Goal: Check status: Check status

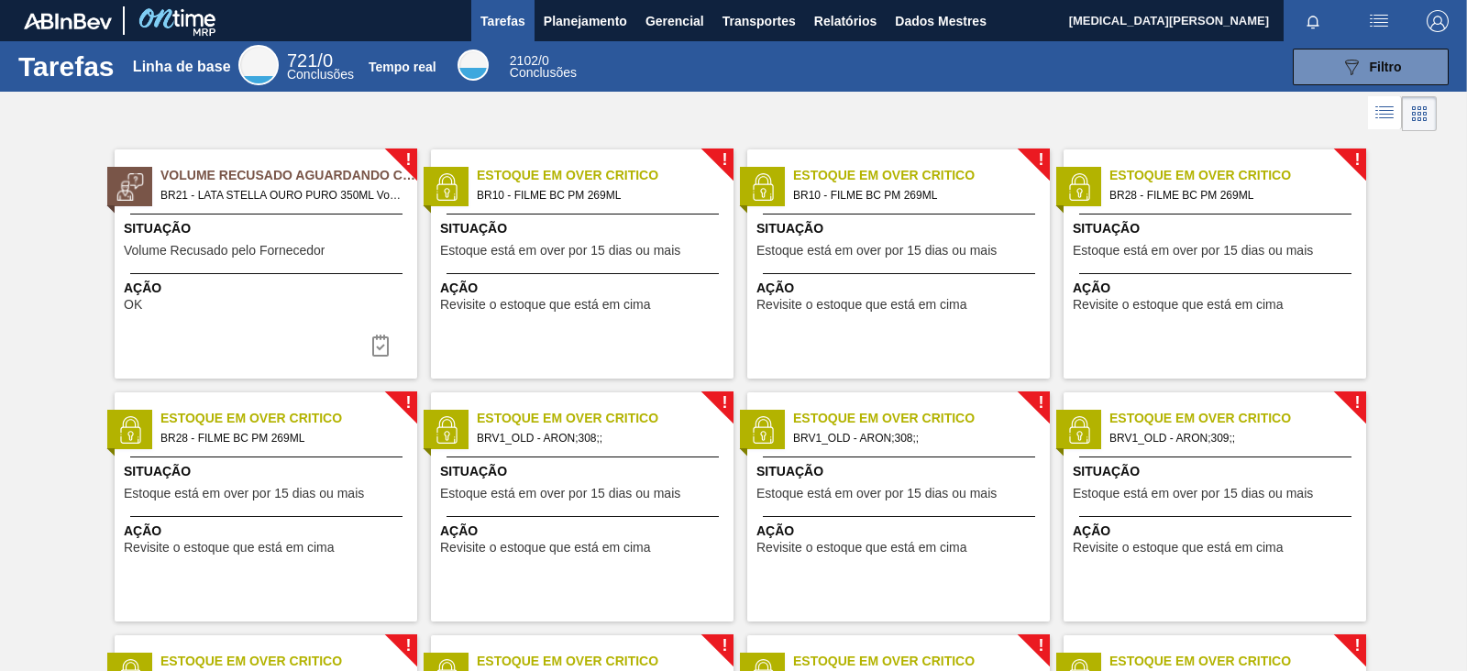
click at [824, 93] on div at bounding box center [733, 114] width 1467 height 44
click at [866, 8] on button "Relatórios" at bounding box center [845, 20] width 81 height 41
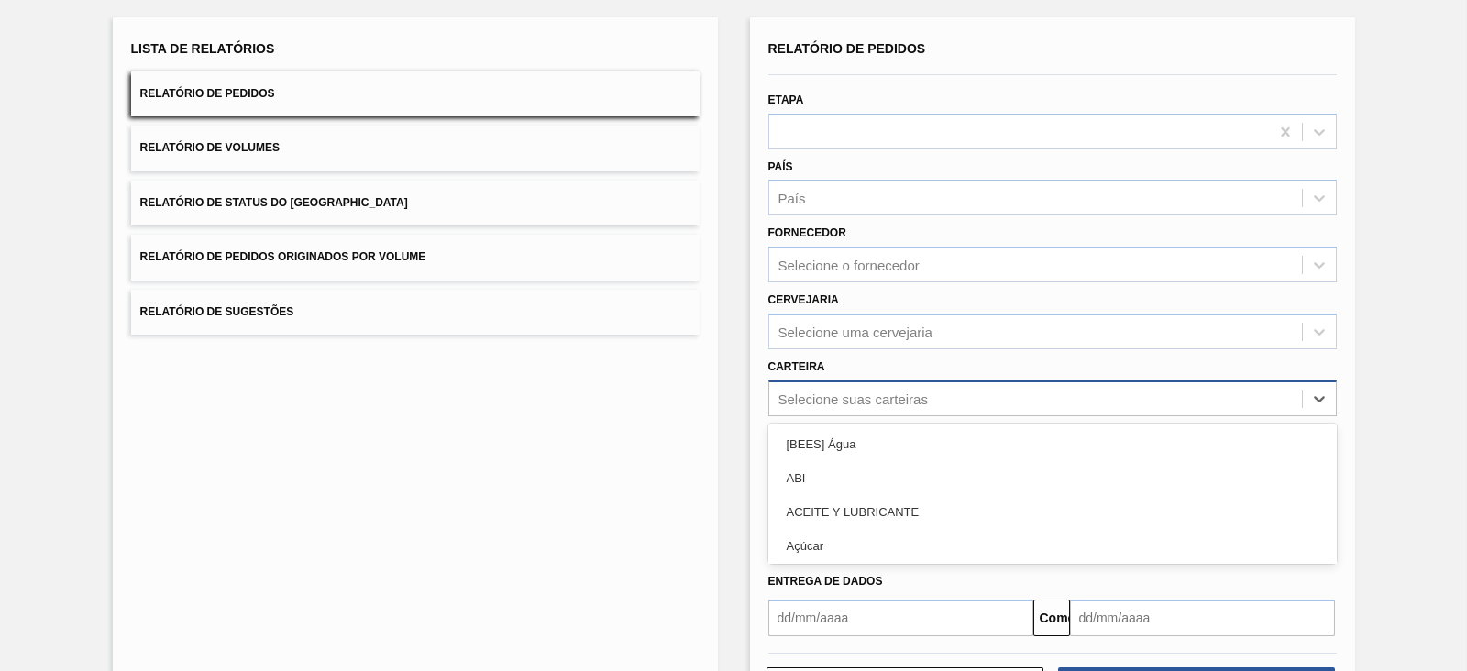
click at [891, 416] on div "option [BEES] Água focused, 1 of 101. 101 results available. Use Up and Down to…" at bounding box center [1052, 398] width 568 height 36
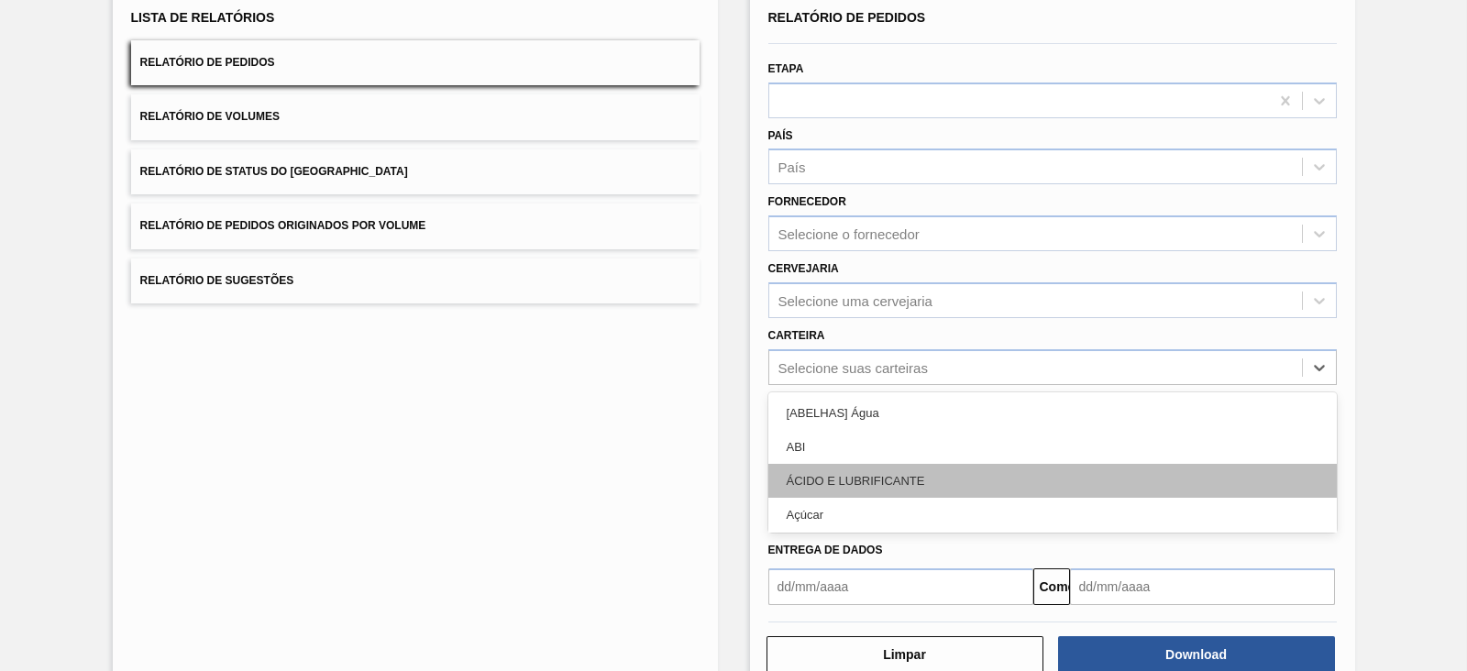
scroll to position [133, 0]
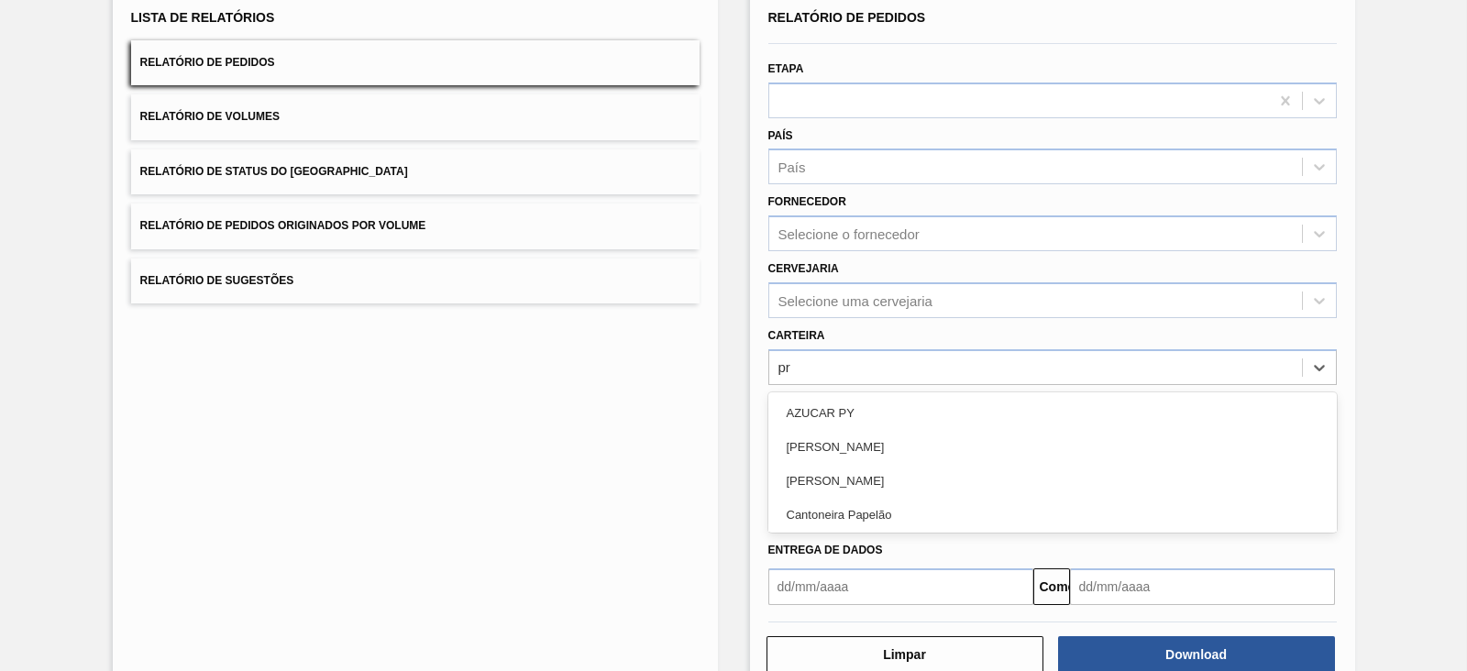
type input "pre"
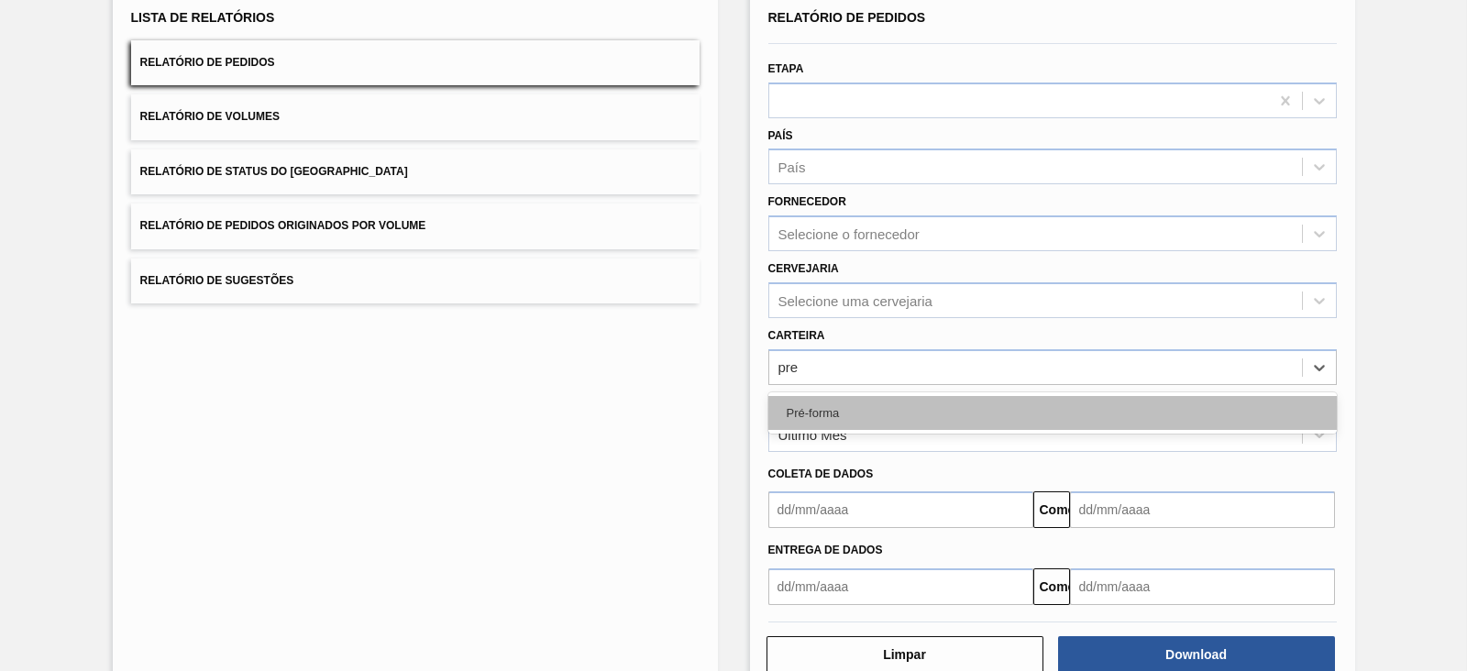
click at [830, 410] on font "Pré-forma" at bounding box center [812, 413] width 53 height 14
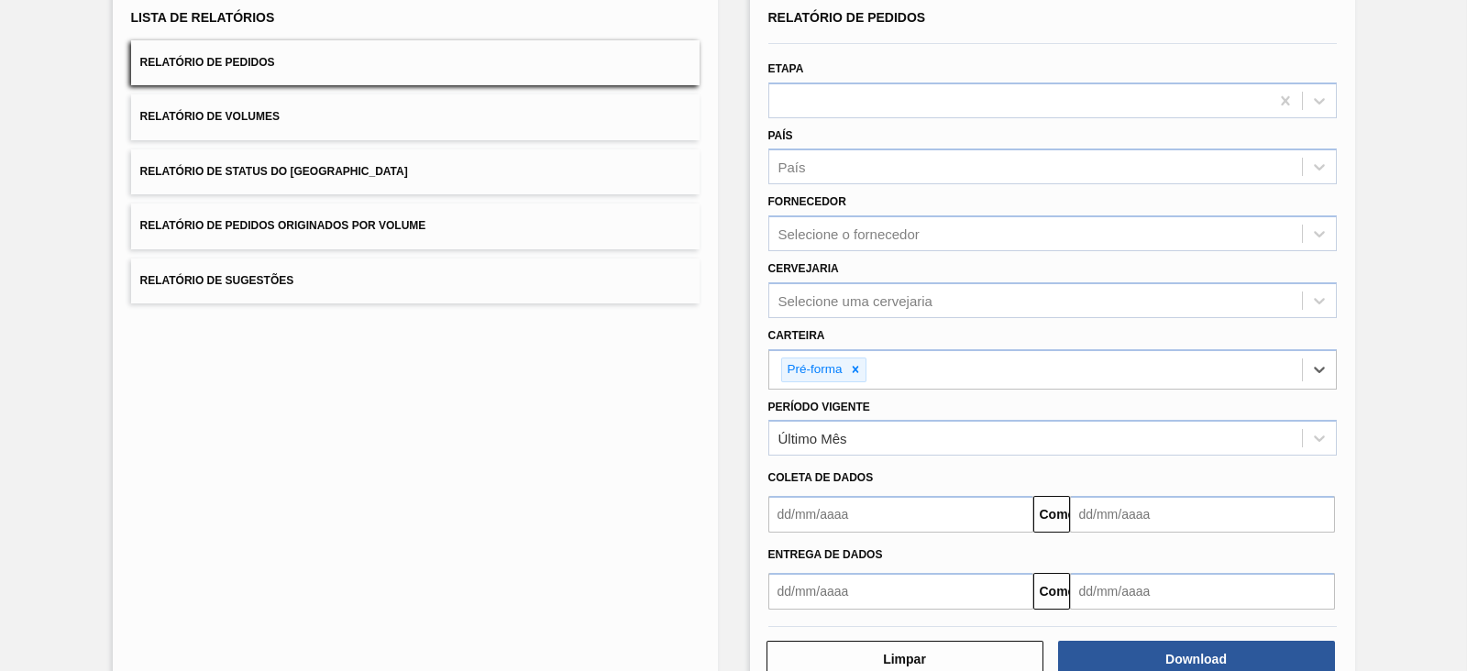
click at [824, 511] on input "text" at bounding box center [900, 514] width 265 height 37
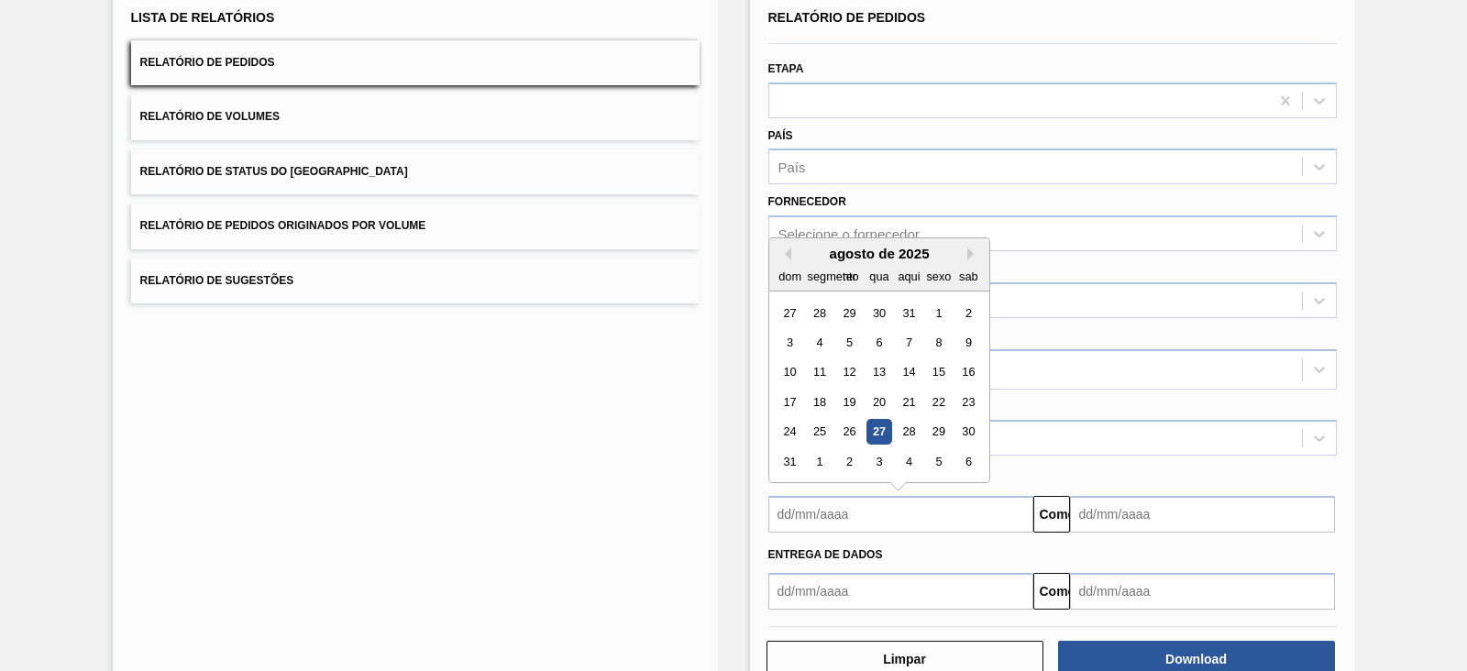
click at [788, 250] on button "[PERSON_NAME]" at bounding box center [784, 253] width 13 height 13
click at [844, 301] on div "1" at bounding box center [848, 313] width 25 height 25
type input "[DATE]"
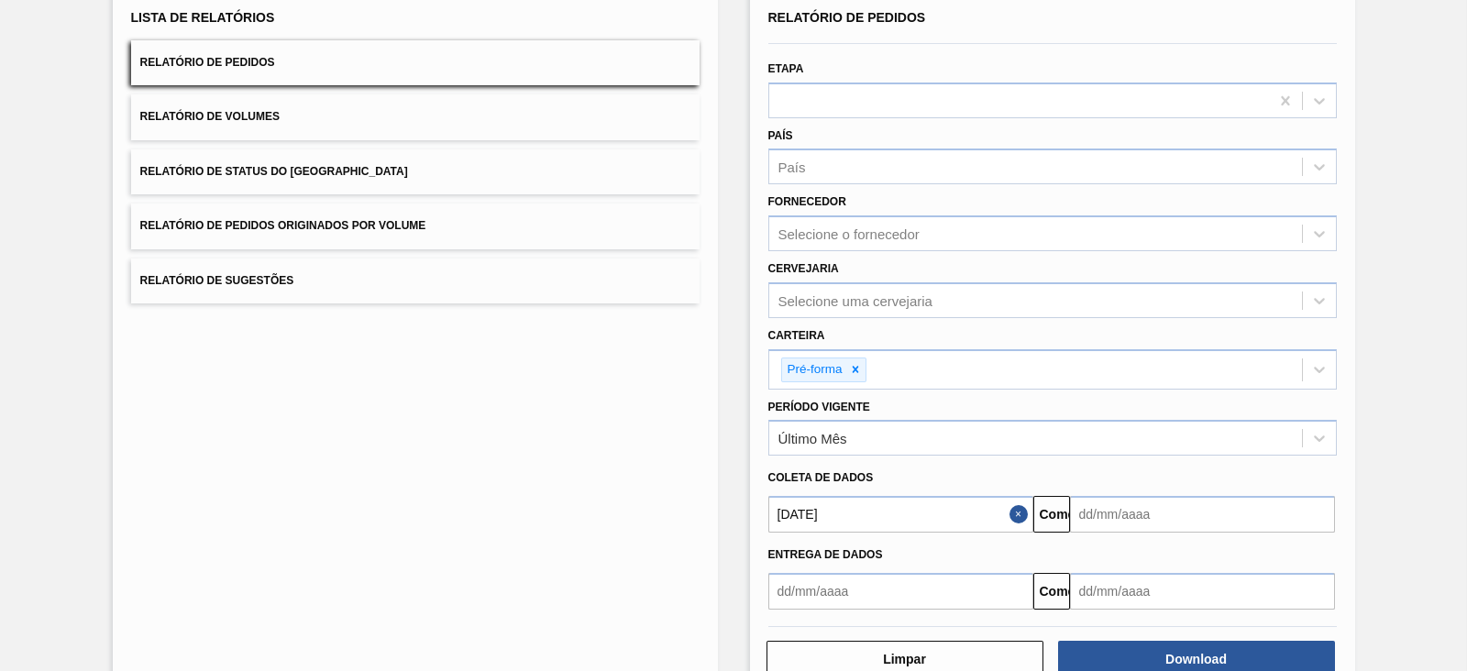
click at [1169, 511] on input "text" at bounding box center [1202, 514] width 265 height 37
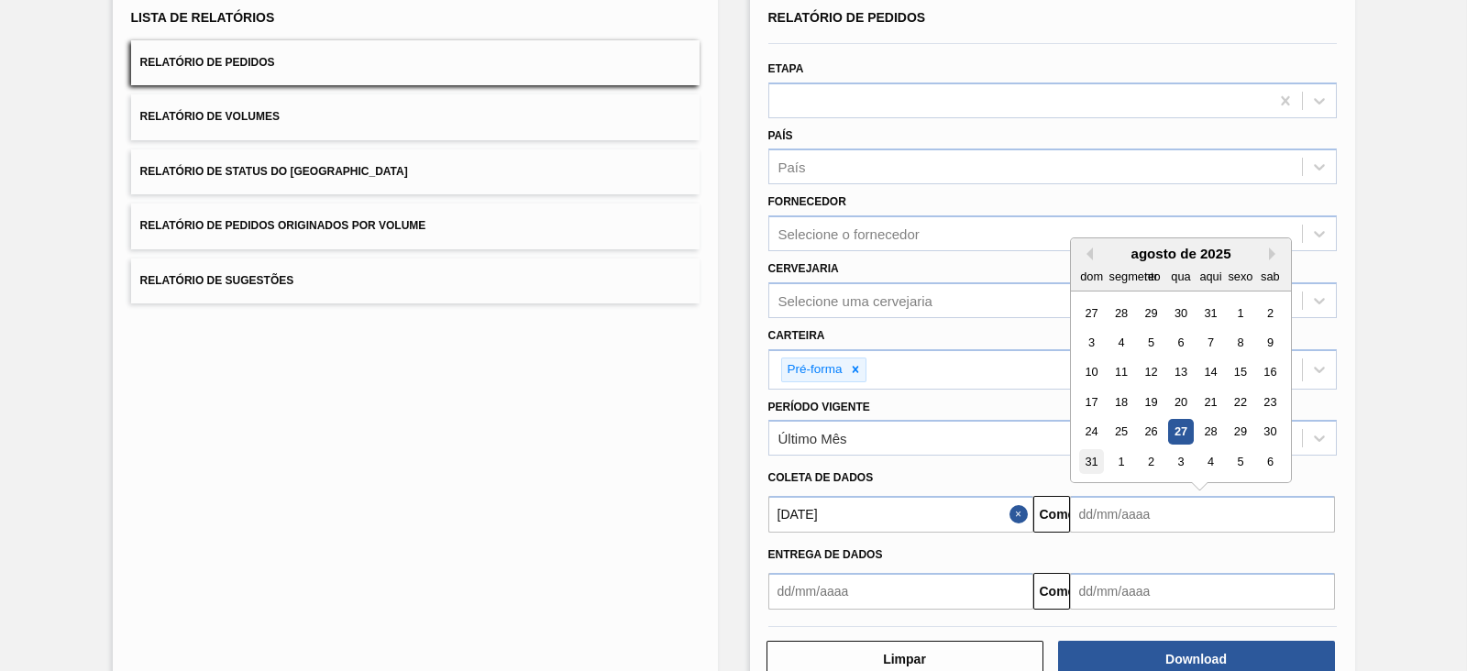
click at [1095, 460] on font "31" at bounding box center [1090, 462] width 13 height 14
type input "[DATE]"
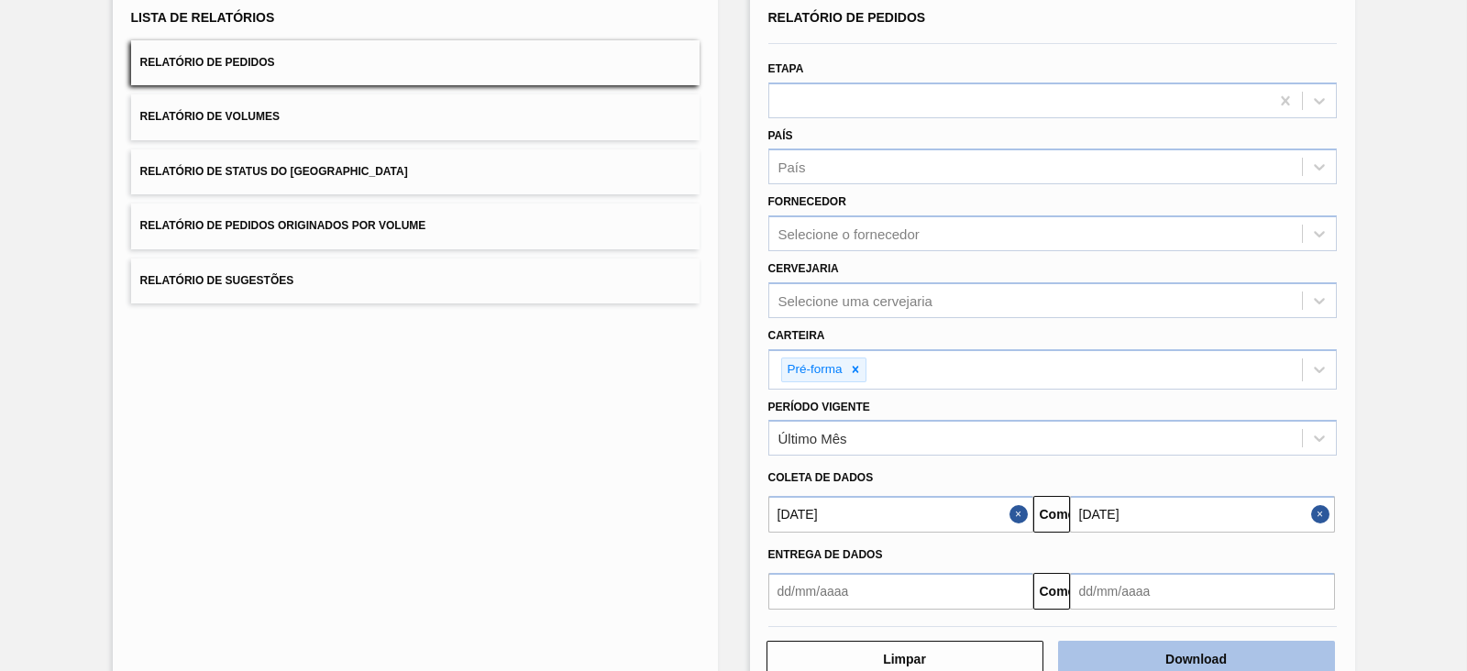
click at [1171, 652] on font "Download" at bounding box center [1195, 659] width 61 height 15
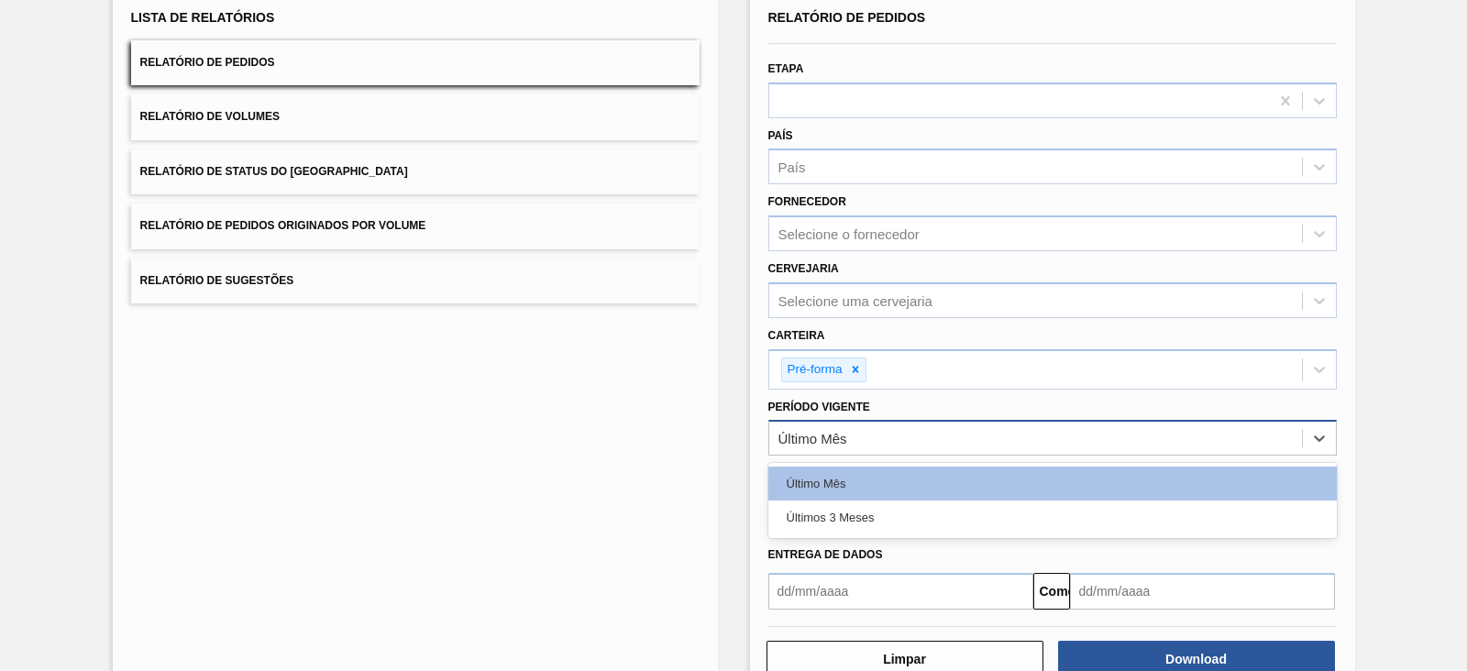
click at [907, 437] on div "Último Mês" at bounding box center [1035, 438] width 533 height 27
click at [858, 506] on div "Últimos 3 meses" at bounding box center [1052, 517] width 568 height 34
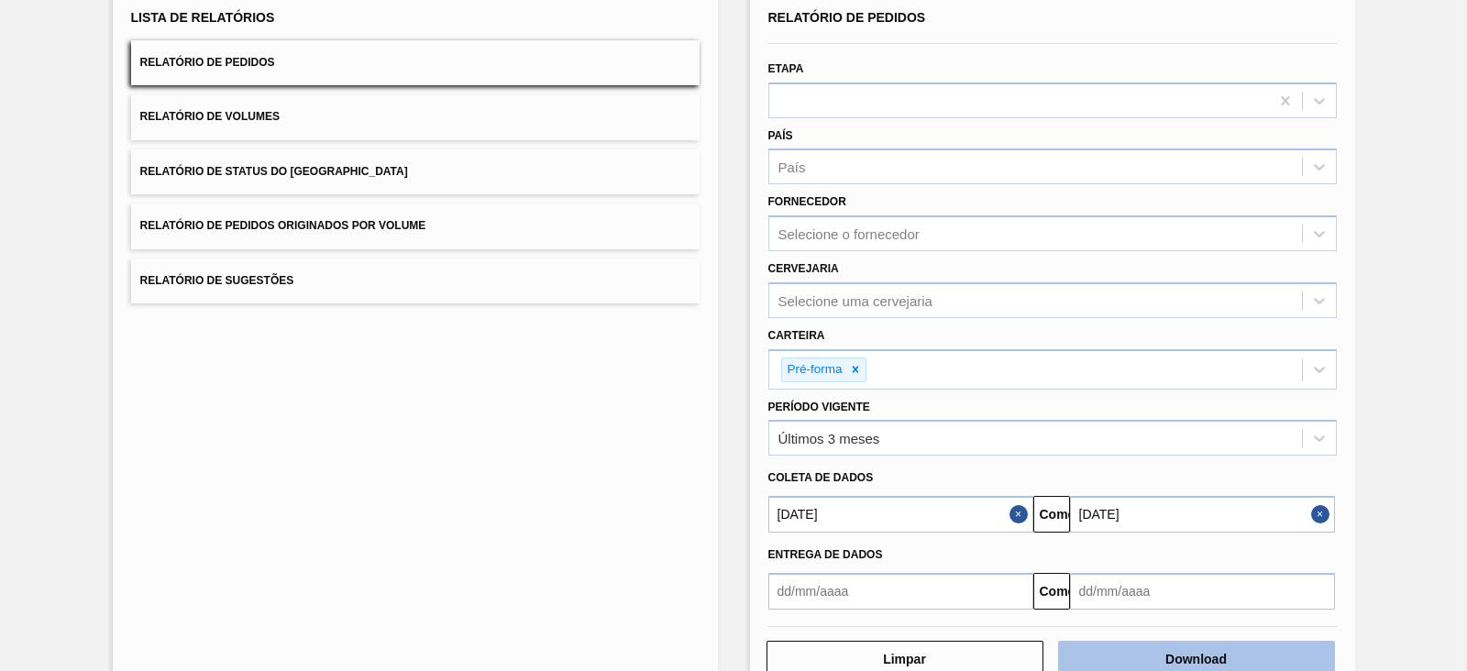
click at [1173, 659] on font "Download" at bounding box center [1195, 659] width 61 height 15
click at [1180, 654] on font "Download" at bounding box center [1195, 659] width 61 height 15
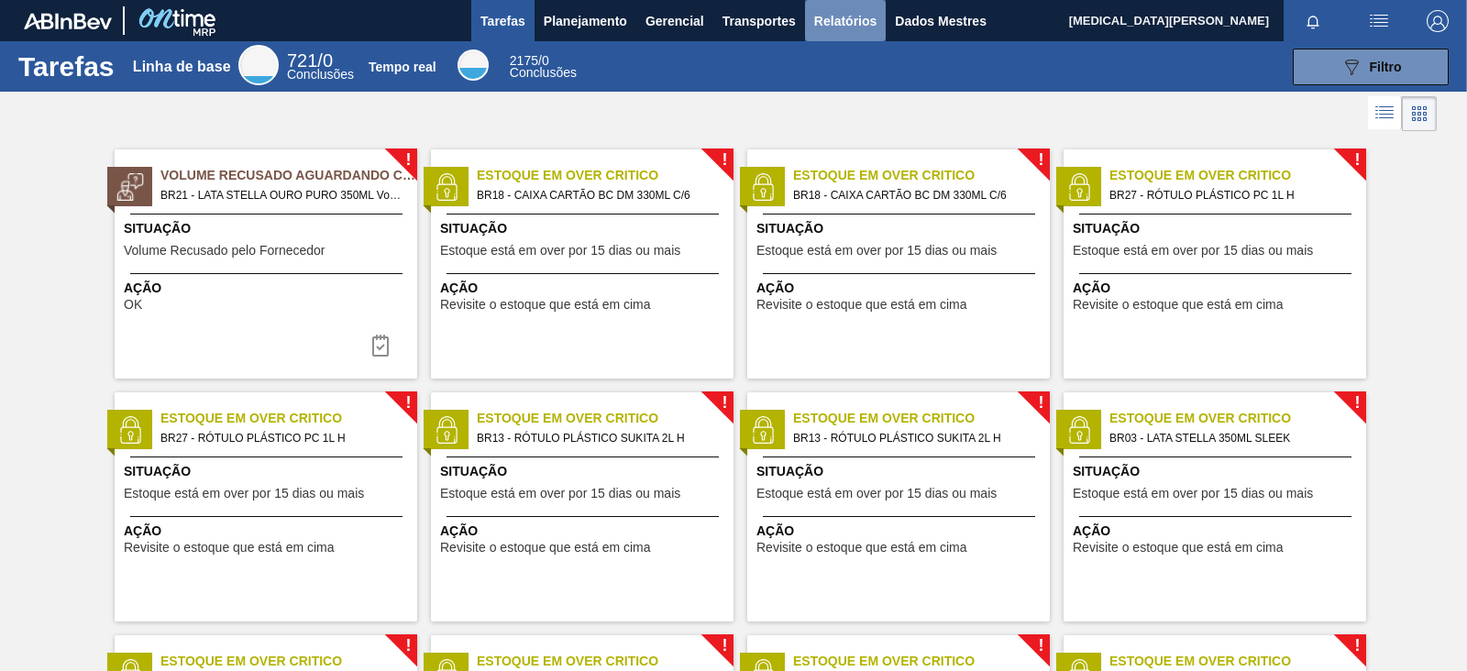
click at [867, 20] on font "Relatórios" at bounding box center [845, 21] width 62 height 15
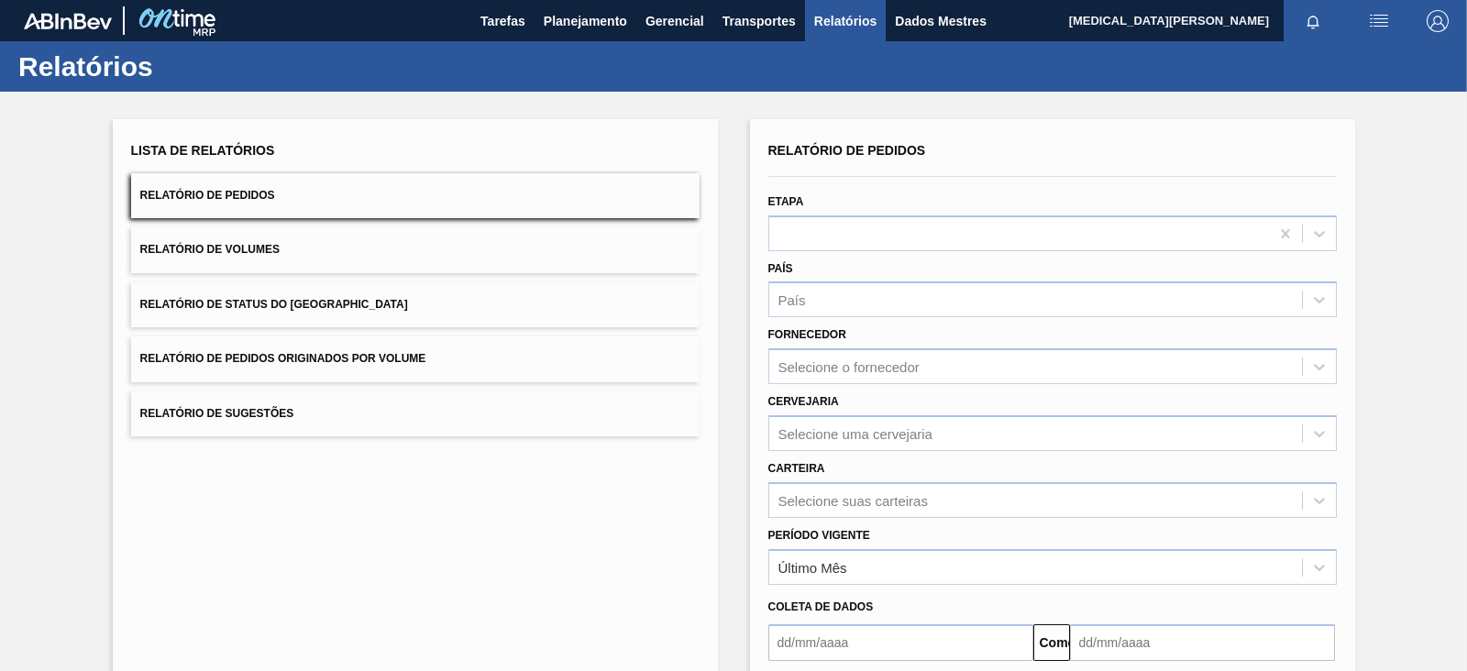
click at [445, 345] on button "Relatório de Pedidos Originados por Volume" at bounding box center [415, 358] width 568 height 45
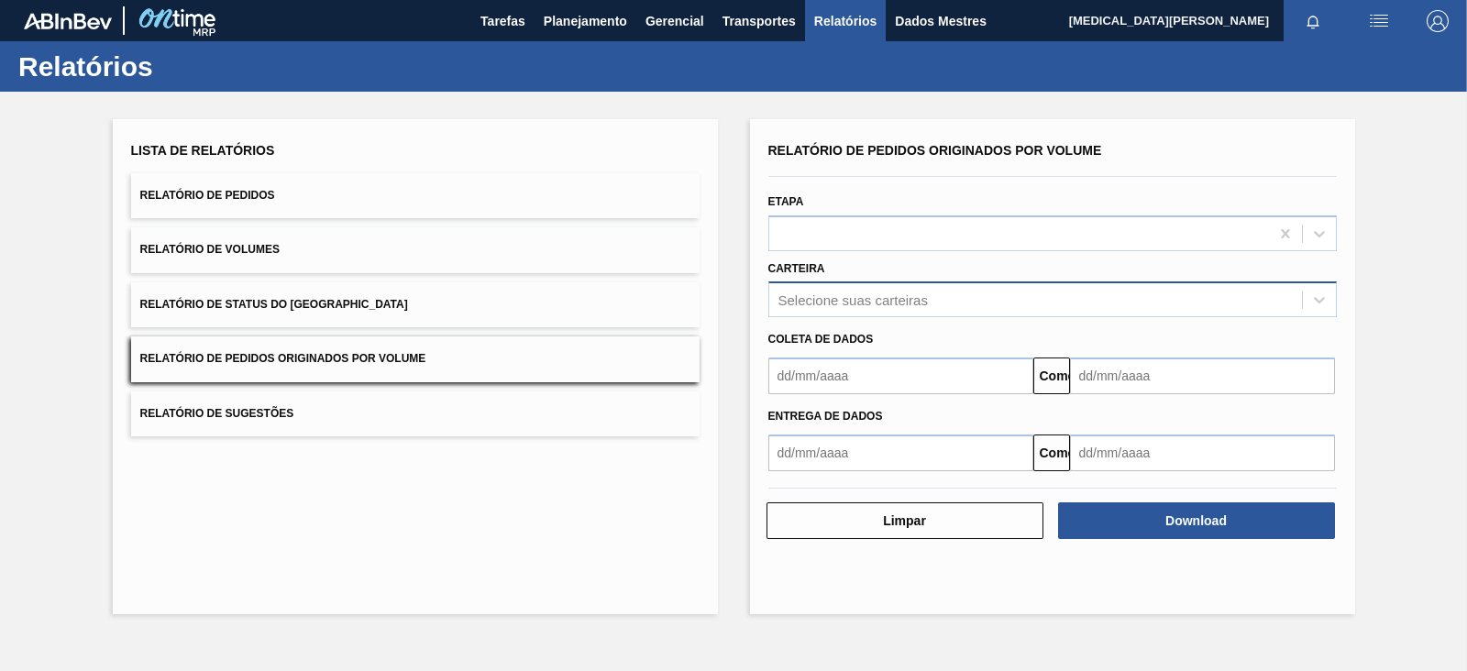
click at [893, 300] on font "Selecione suas carteiras" at bounding box center [852, 300] width 149 height 16
type input "pre"
click at [407, 607] on div "Lista de Relatórios Relatório de Pedidos Relatório de Volumes Relatório de Stat…" at bounding box center [415, 366] width 605 height 495
click at [412, 197] on button "Relatório de Pedidos" at bounding box center [415, 195] width 568 height 45
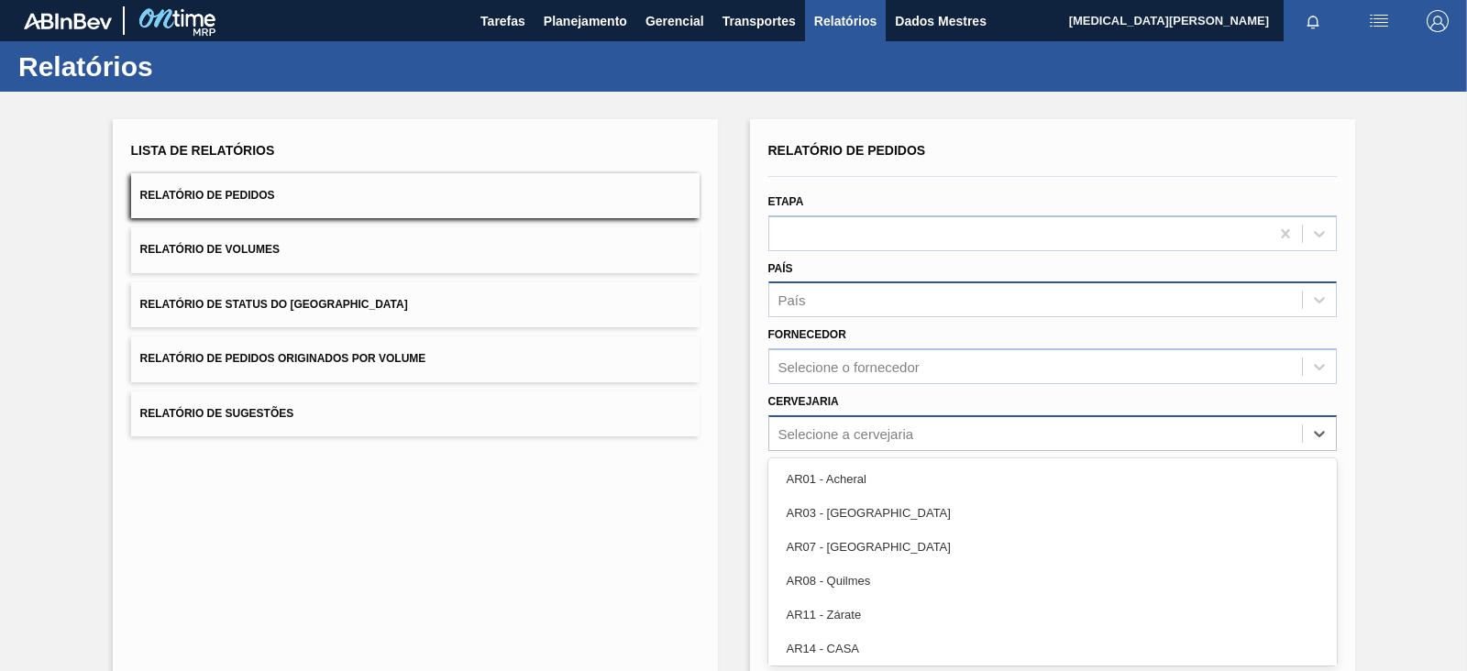
click at [886, 430] on div "option AR01 - Acheral focused, 1 of 92. 92 results available. Use Up and Down t…" at bounding box center [1052, 433] width 568 height 36
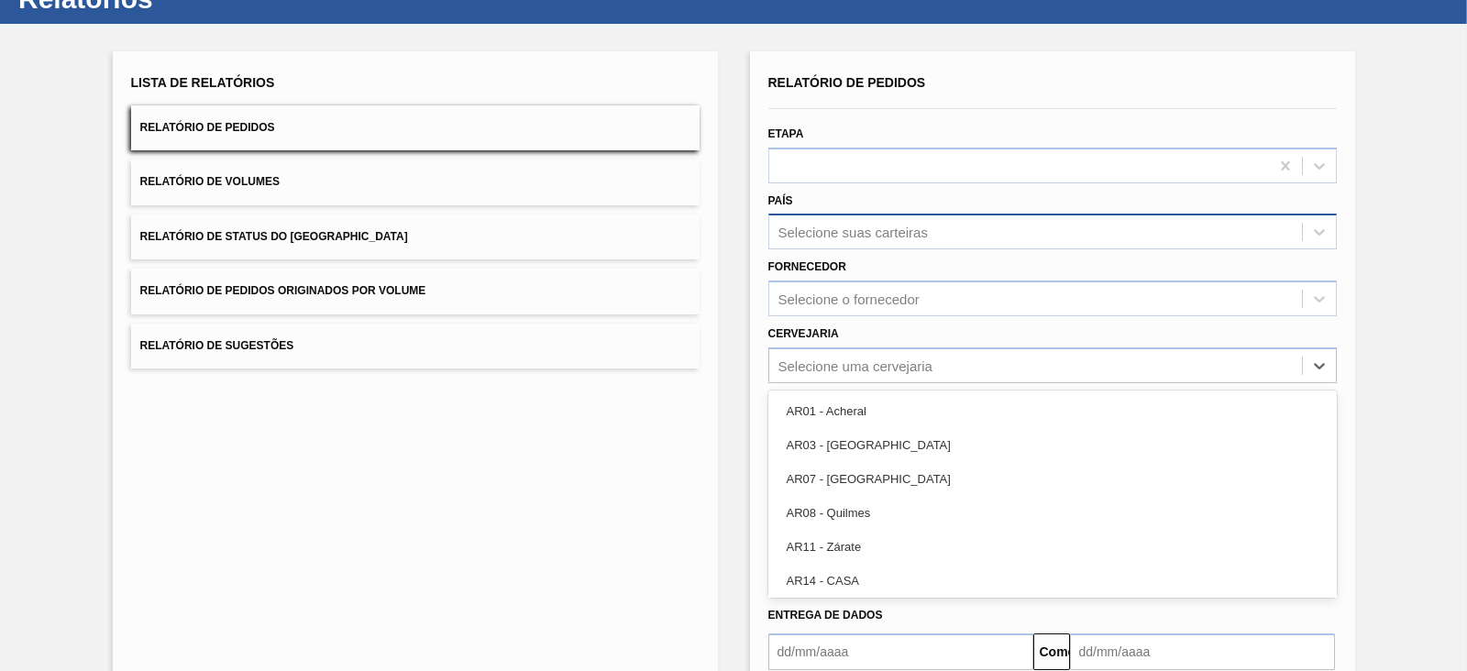
drag, startPoint x: 482, startPoint y: 463, endPoint x: 750, endPoint y: 380, distance: 280.1
click at [486, 461] on div "Lista de Relatórios Relatório de Pedidos Relatório de Volumes Relatório de Stat…" at bounding box center [415, 404] width 605 height 707
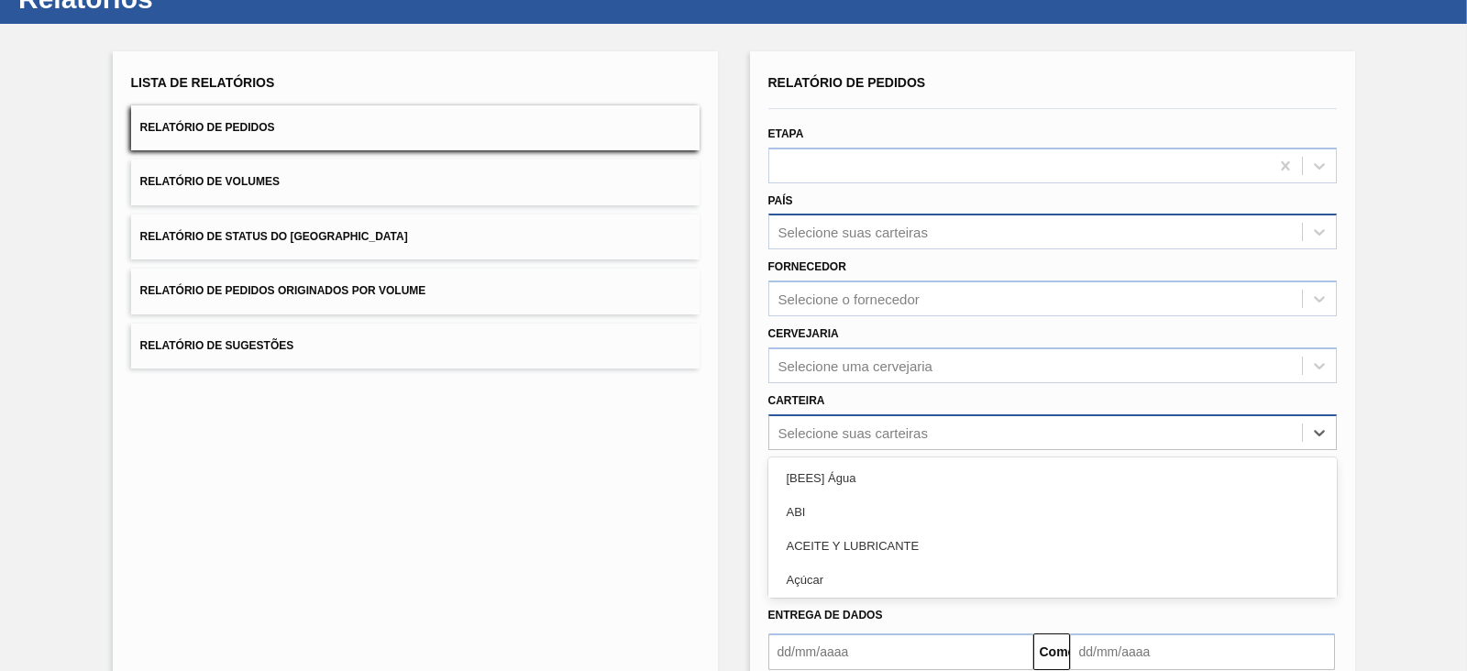
click at [865, 422] on div "option [BEES] Água focused, 1 of 101. 101 results available. Use Up and Down to…" at bounding box center [1052, 432] width 568 height 36
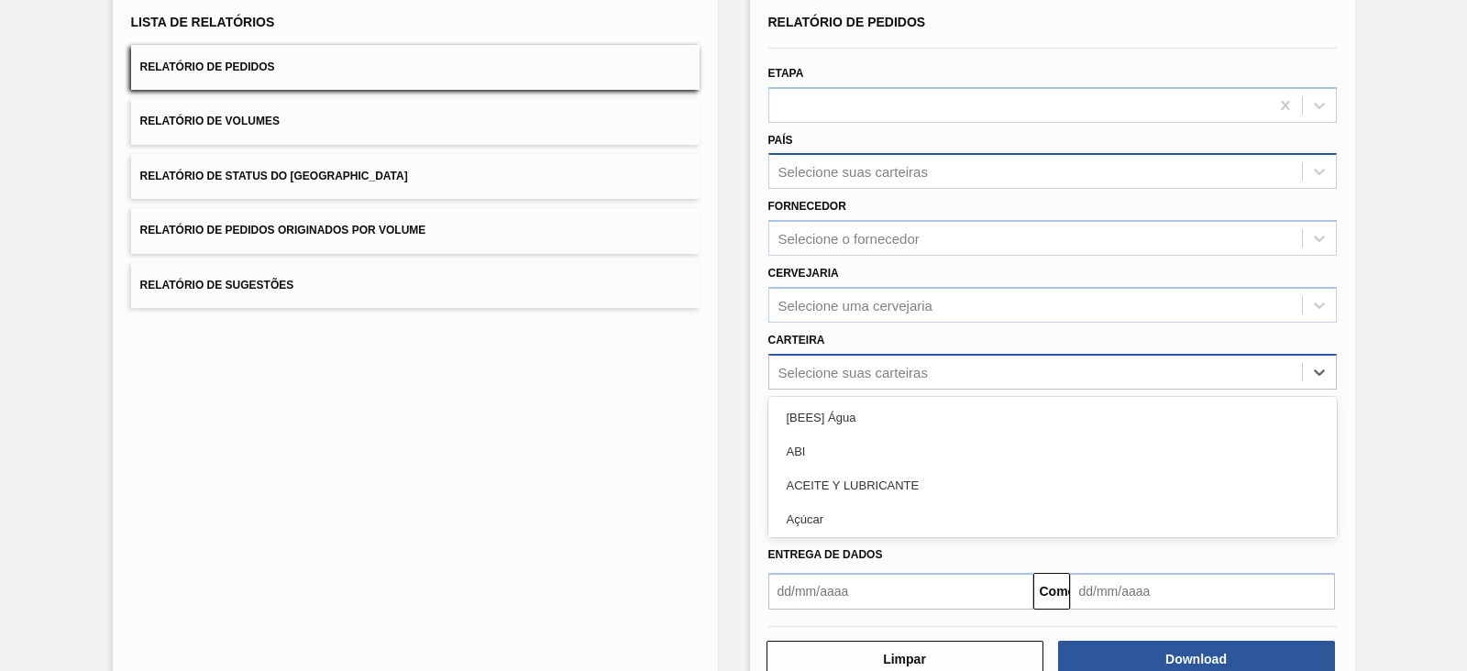
scroll to position [133, 0]
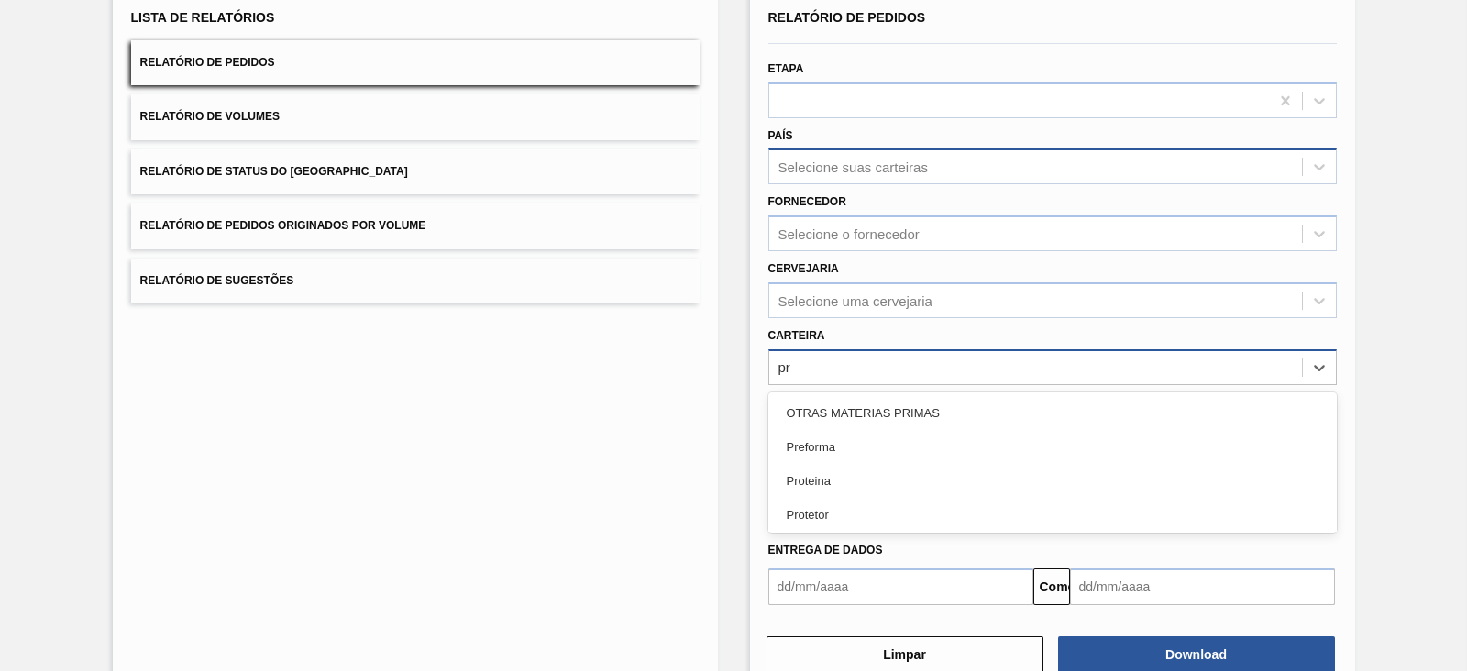
type input "pre"
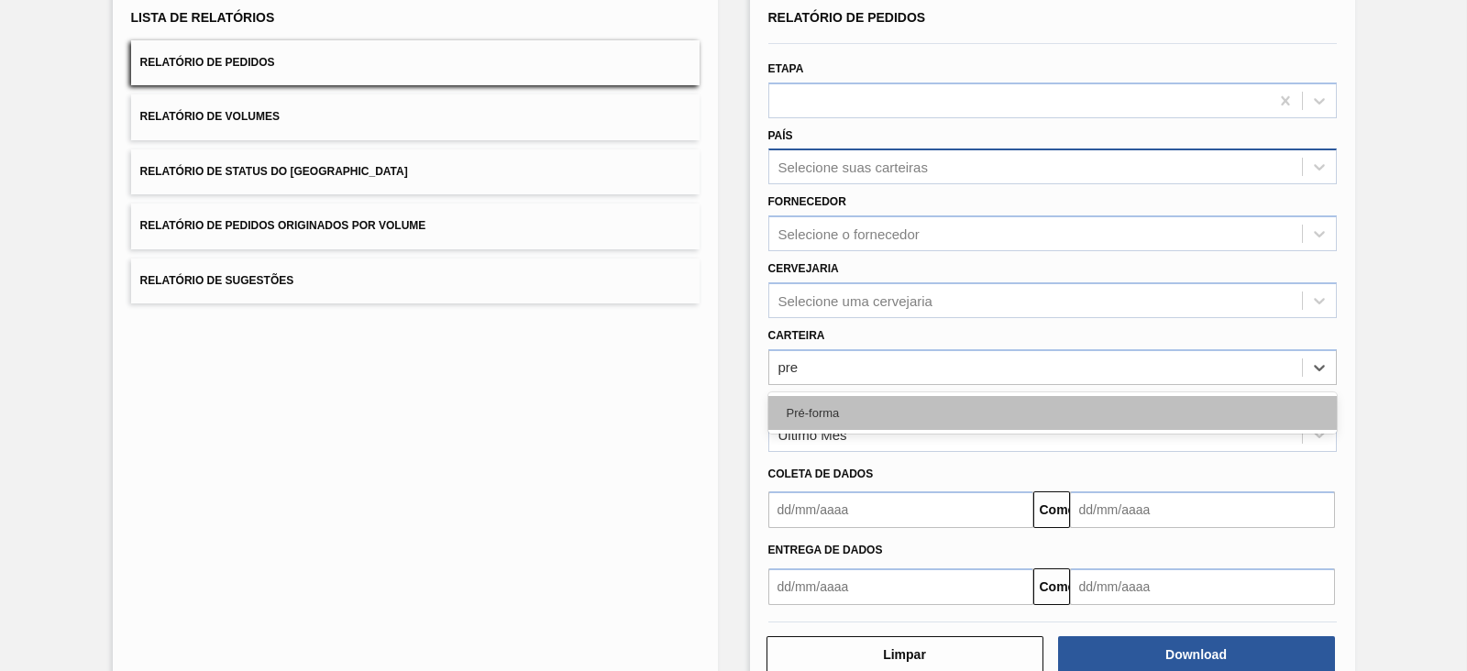
click at [853, 413] on div "Pré-forma" at bounding box center [1052, 413] width 568 height 34
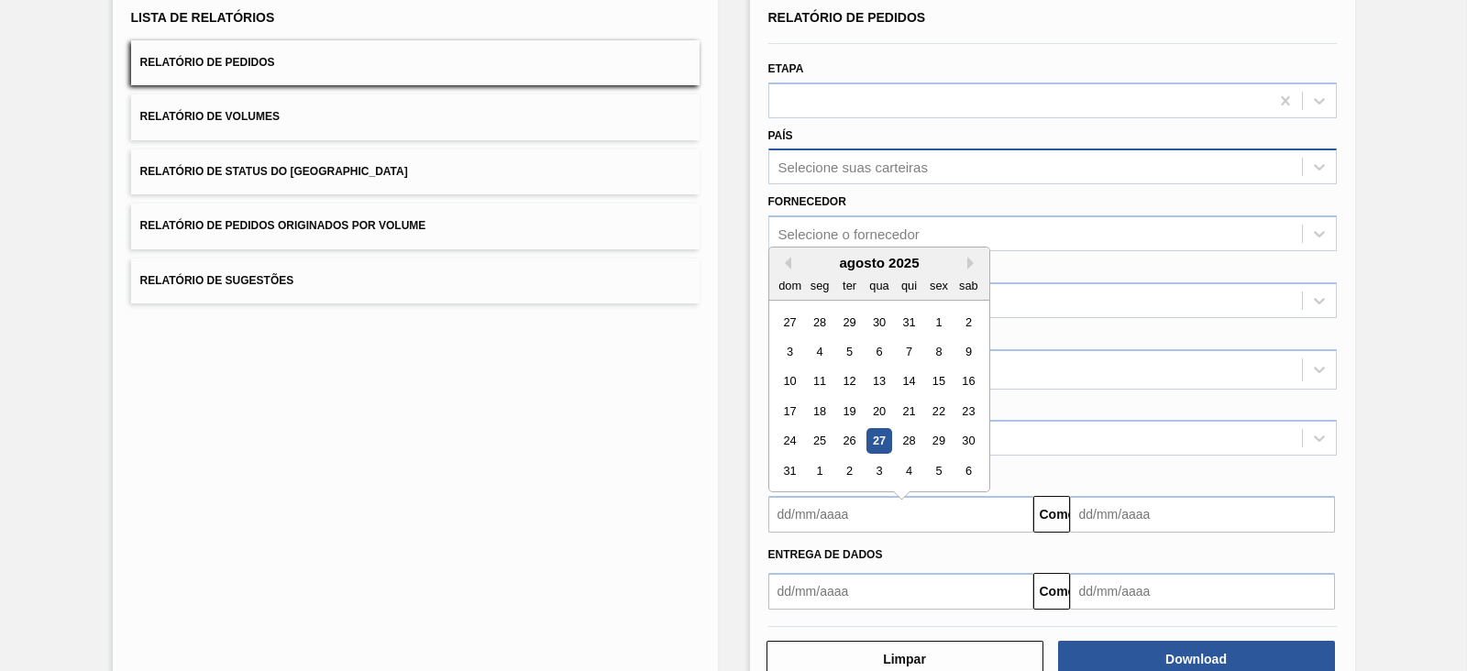
click at [883, 503] on input "text" at bounding box center [900, 514] width 265 height 37
click at [787, 254] on button "[PERSON_NAME]" at bounding box center [784, 253] width 13 height 13
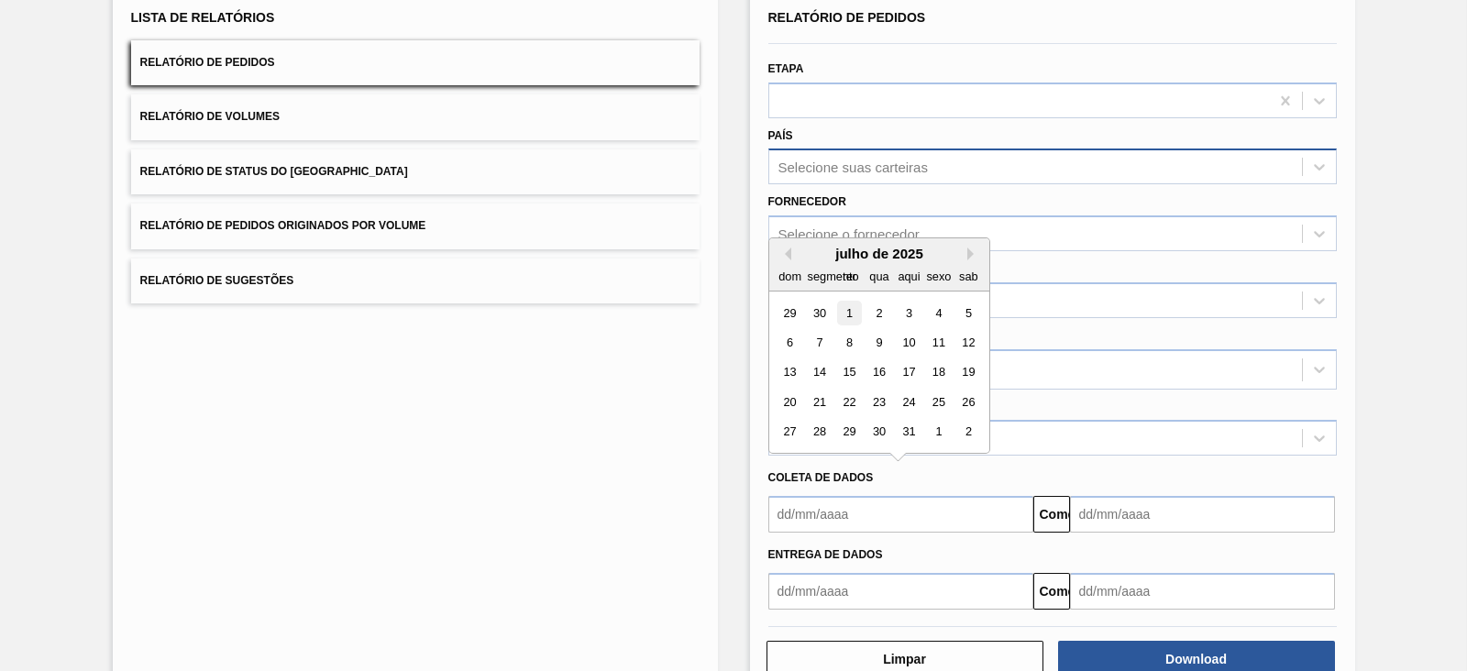
click at [839, 303] on div "1" at bounding box center [848, 313] width 25 height 25
type input "[DATE]"
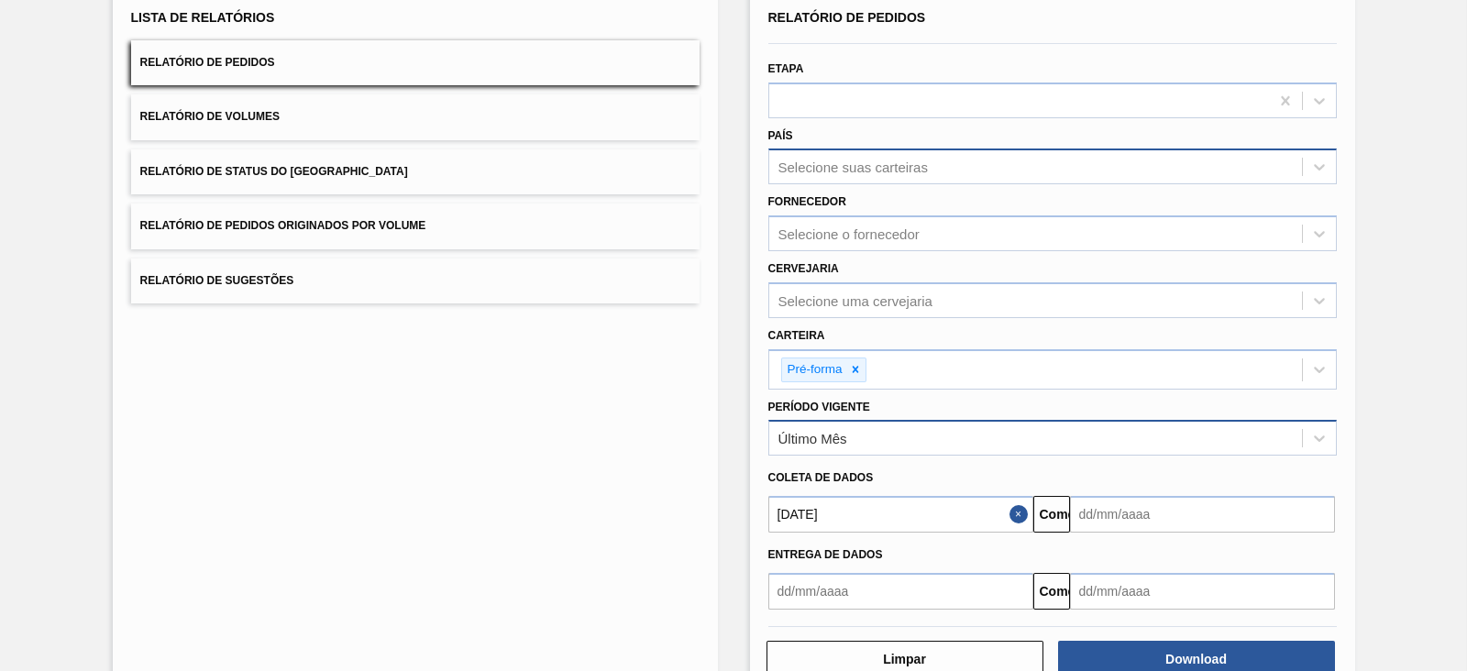
click at [855, 442] on div "Último Mês" at bounding box center [1035, 438] width 533 height 27
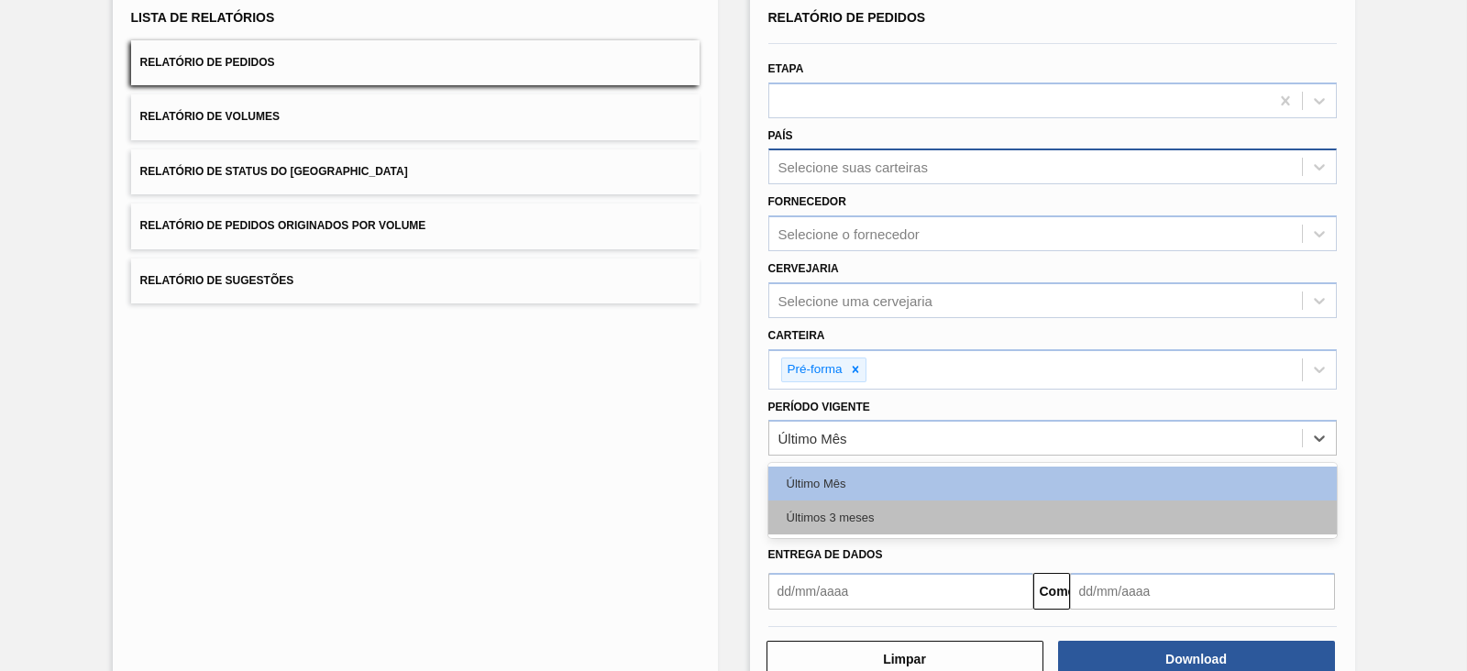
drag, startPoint x: 840, startPoint y: 491, endPoint x: 847, endPoint y: 506, distance: 16.4
click at [847, 506] on div "Último Mês Últimos 3 meses" at bounding box center [1052, 500] width 568 height 75
click at [847, 506] on div "Últimos 3 meses" at bounding box center [1052, 517] width 568 height 34
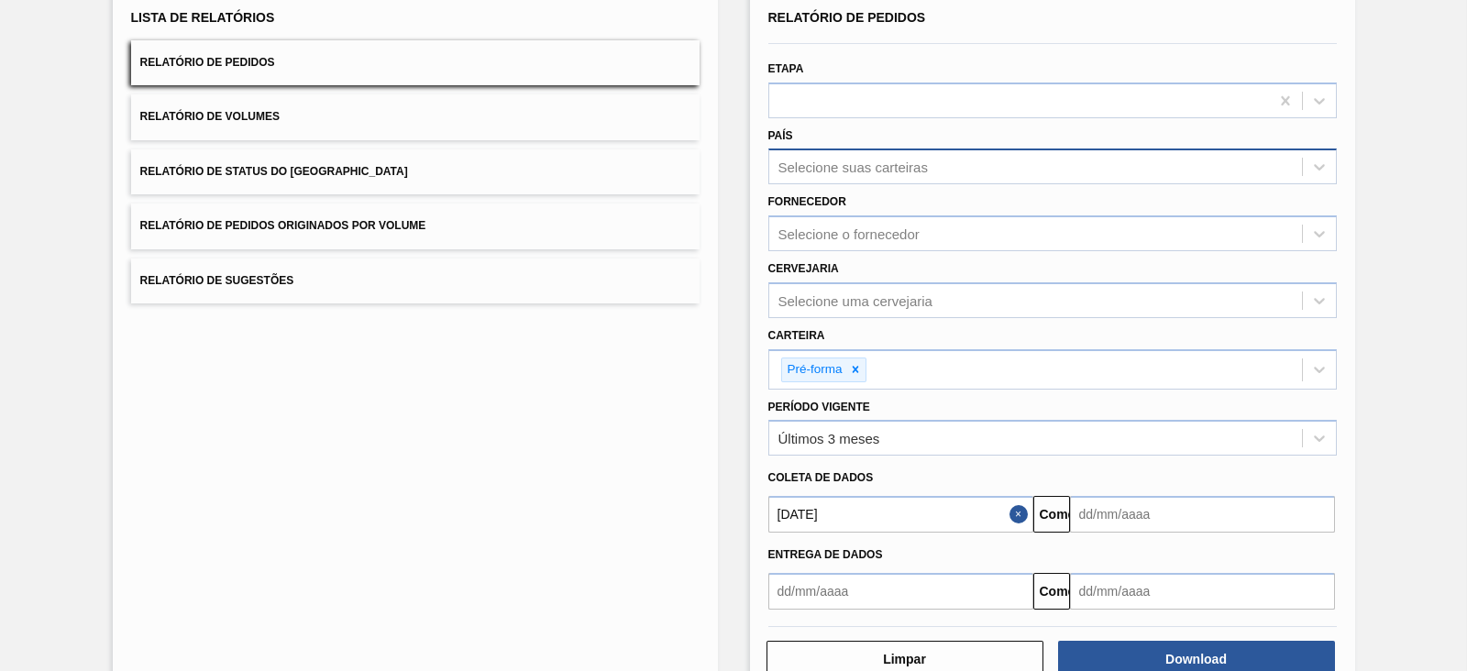
click at [1193, 491] on div "01/07/2025 Comeu" at bounding box center [1052, 511] width 583 height 41
click at [1190, 513] on input "text" at bounding box center [1202, 514] width 265 height 37
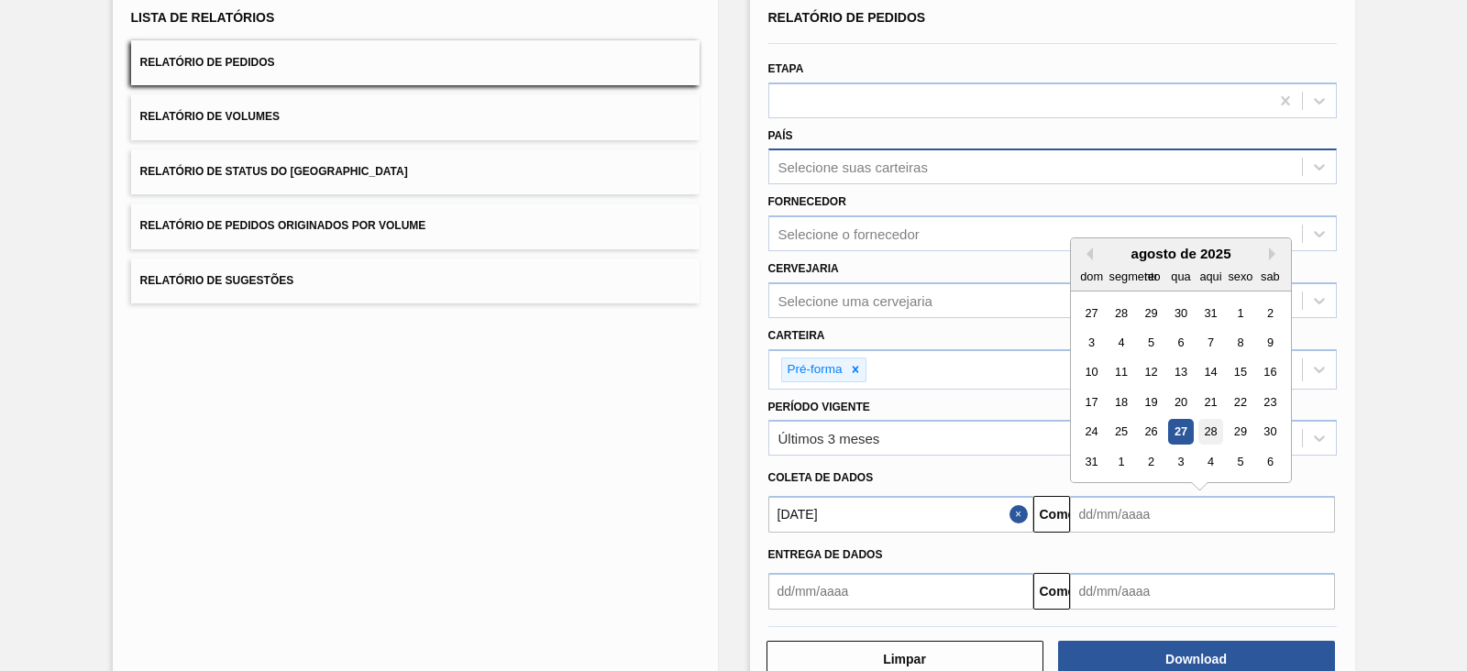
scroll to position [179, 0]
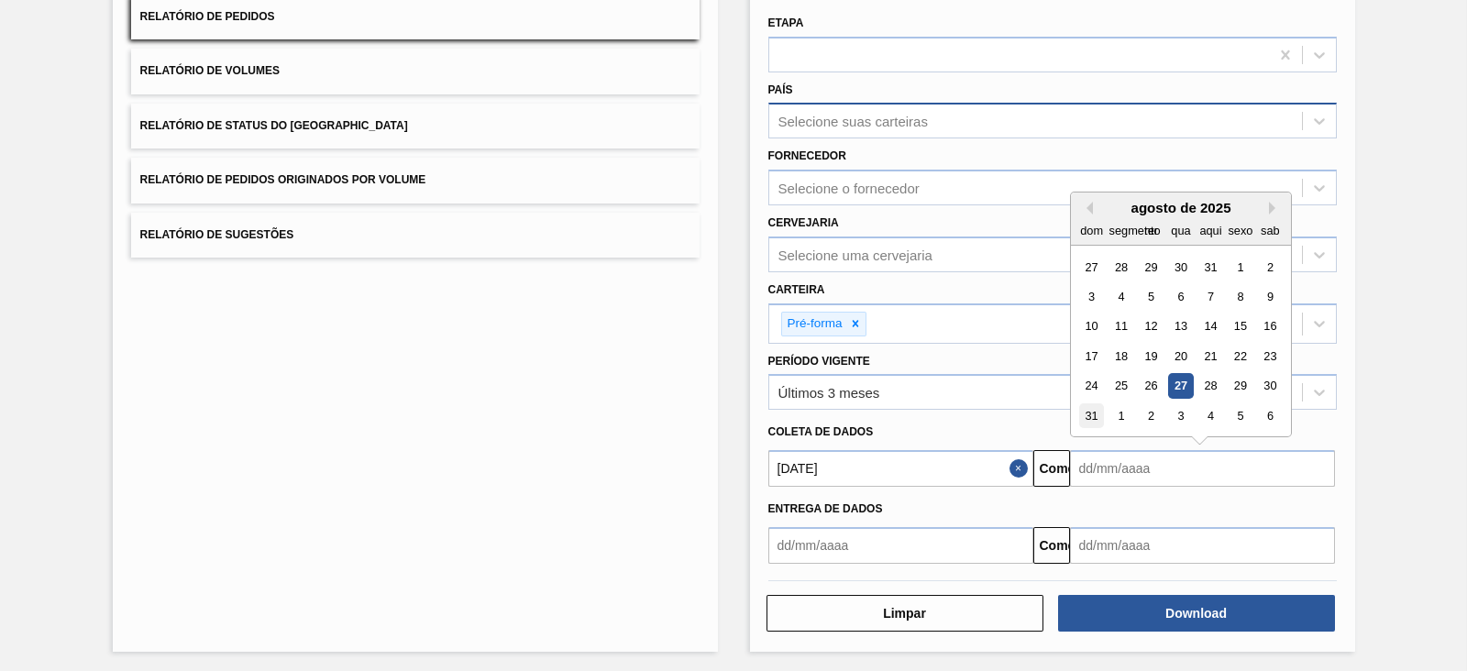
click at [1092, 410] on font "31" at bounding box center [1090, 416] width 13 height 14
type input "[DATE]"
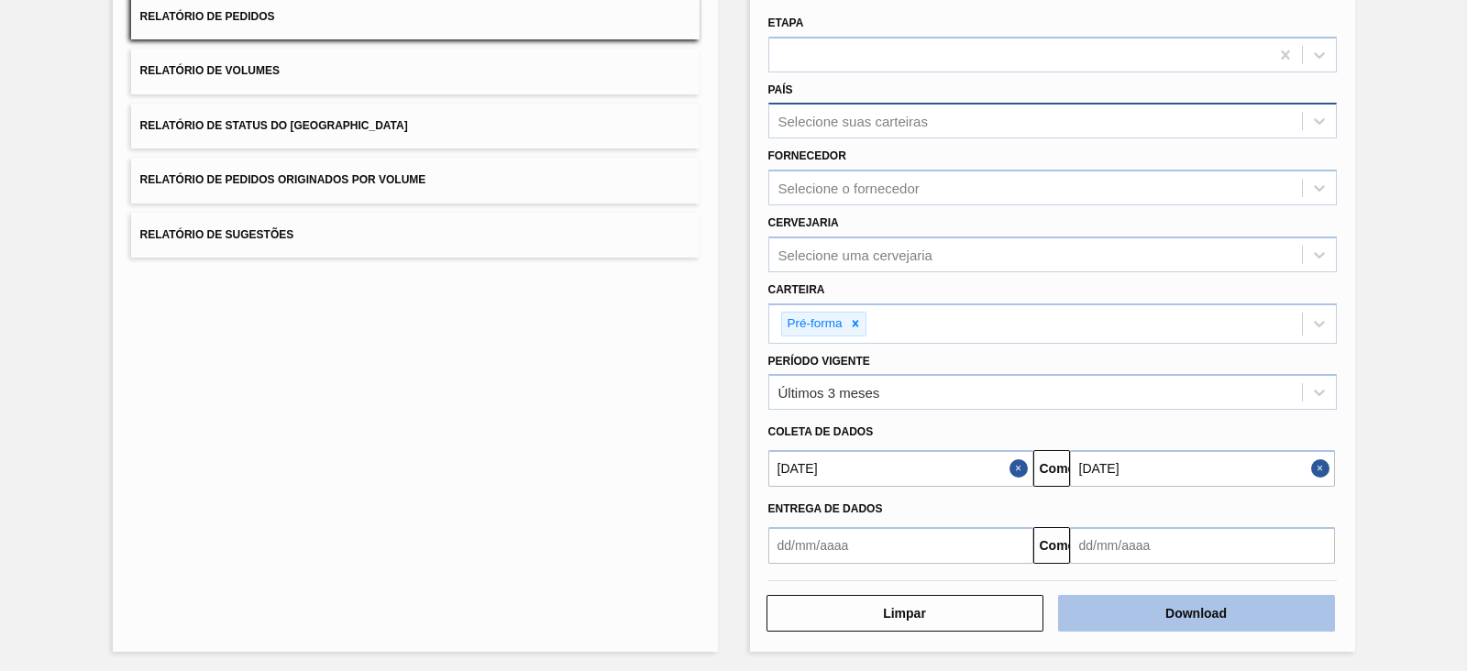
click at [1176, 621] on button "Download" at bounding box center [1196, 613] width 277 height 37
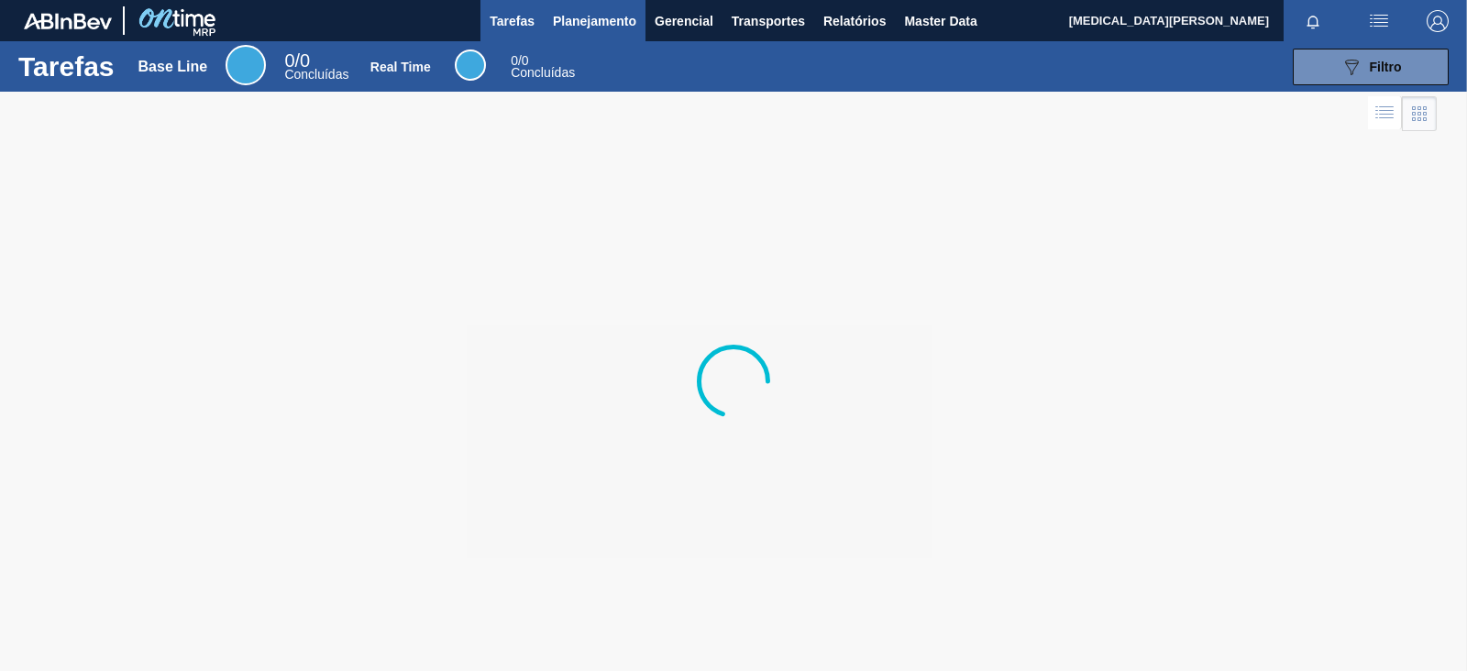
click at [577, 6] on button "Planejamento" at bounding box center [595, 20] width 102 height 41
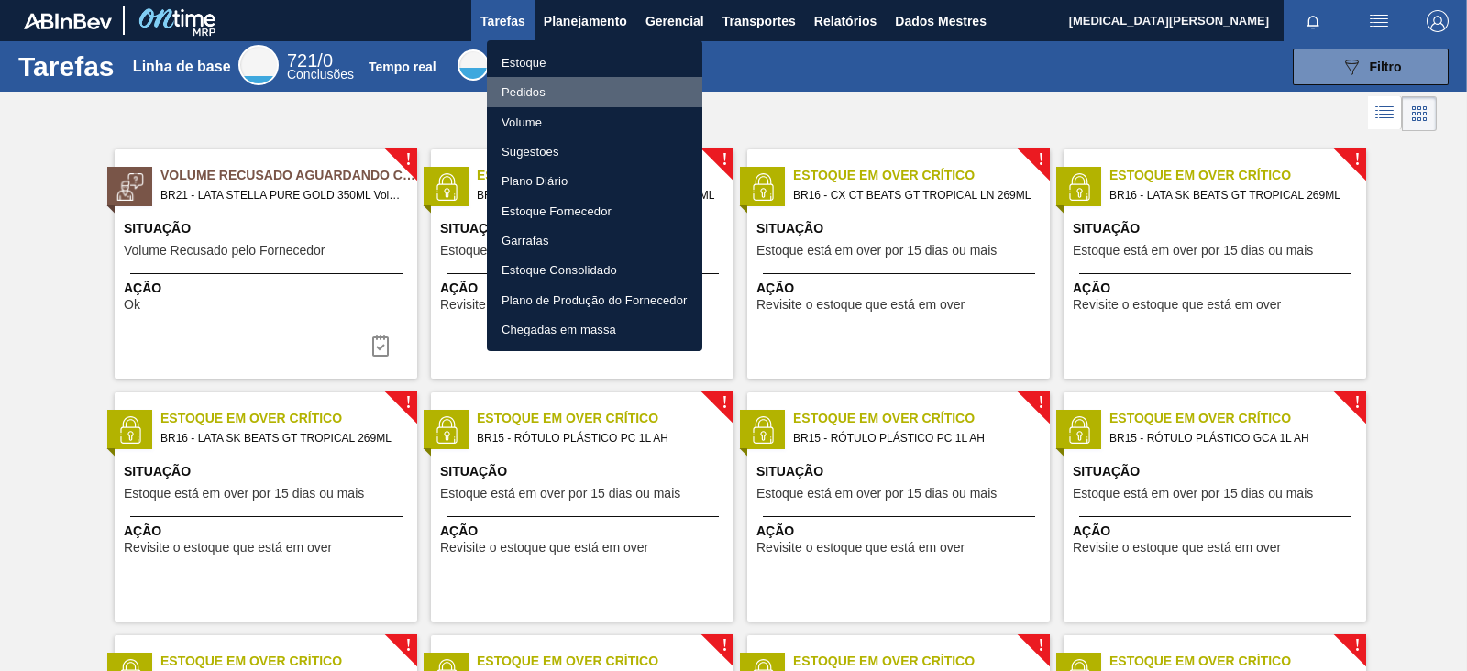
click at [529, 101] on font "Pedidos" at bounding box center [523, 91] width 44 height 18
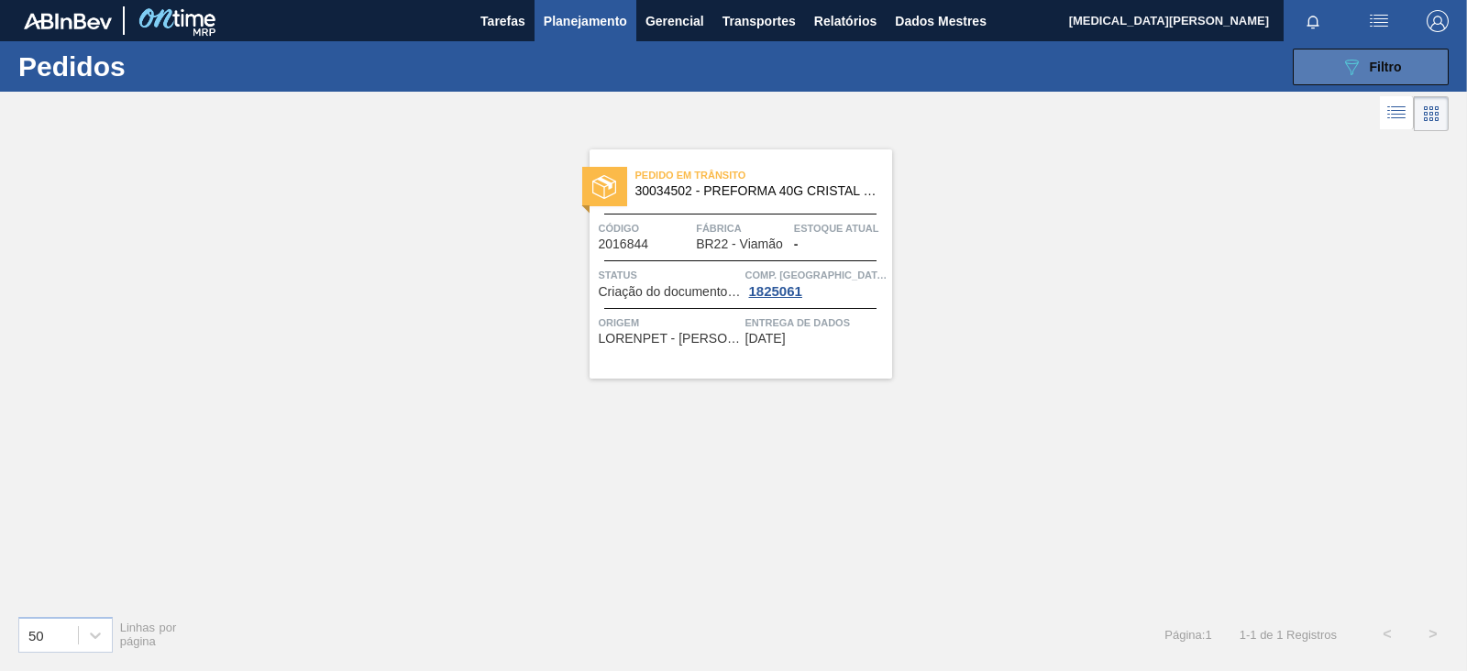
click at [1346, 57] on icon "089F7B8B-B2A5-4AFE-B5C0-19BA573D28AC" at bounding box center [1351, 67] width 22 height 22
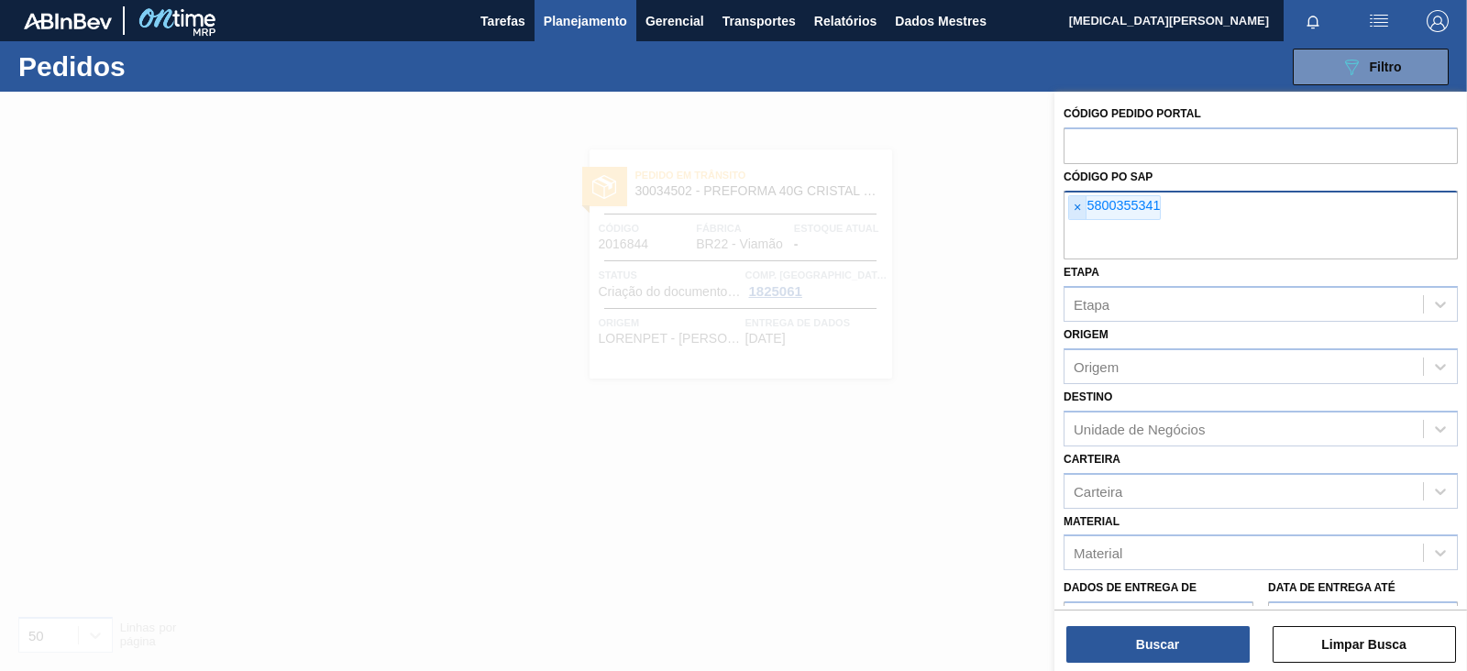
click at [1082, 208] on div "× 5800355341" at bounding box center [1114, 208] width 93 height 26
click at [1082, 208] on span "×" at bounding box center [1077, 208] width 17 height 24
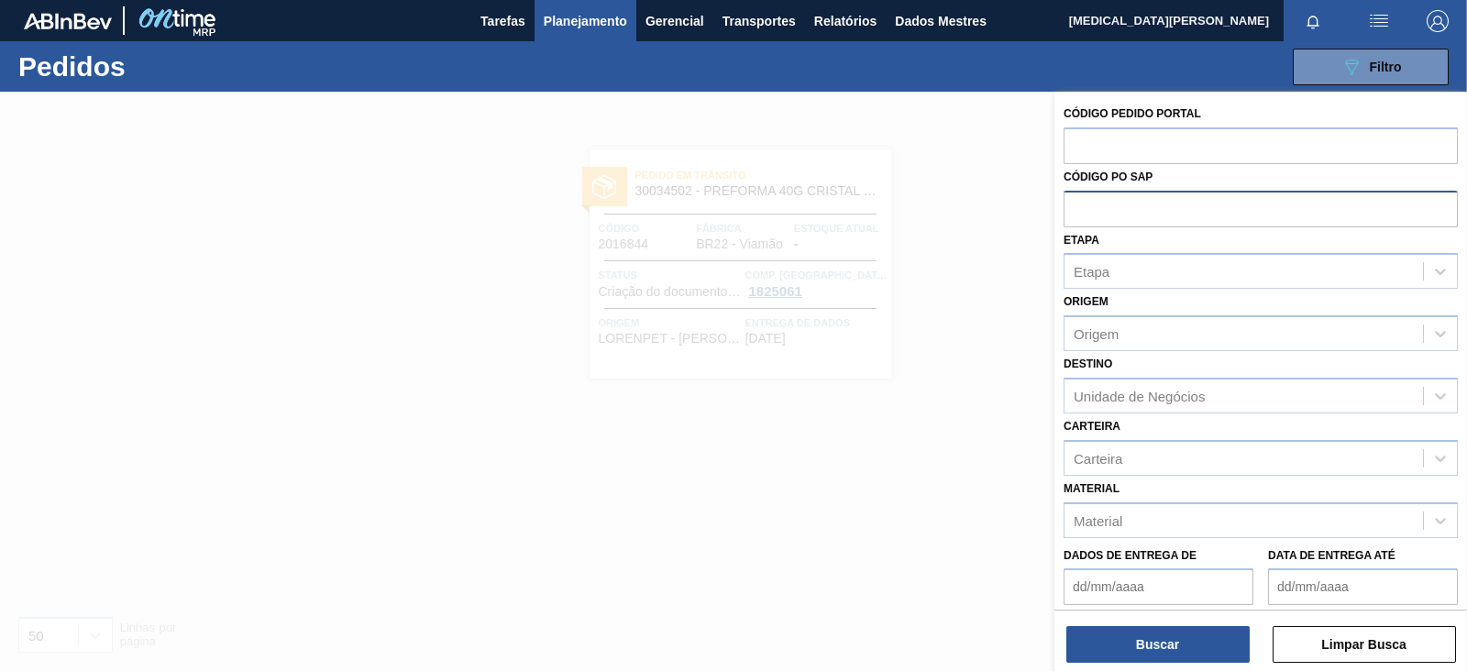
paste input "5800355522"
type input "5800355522"
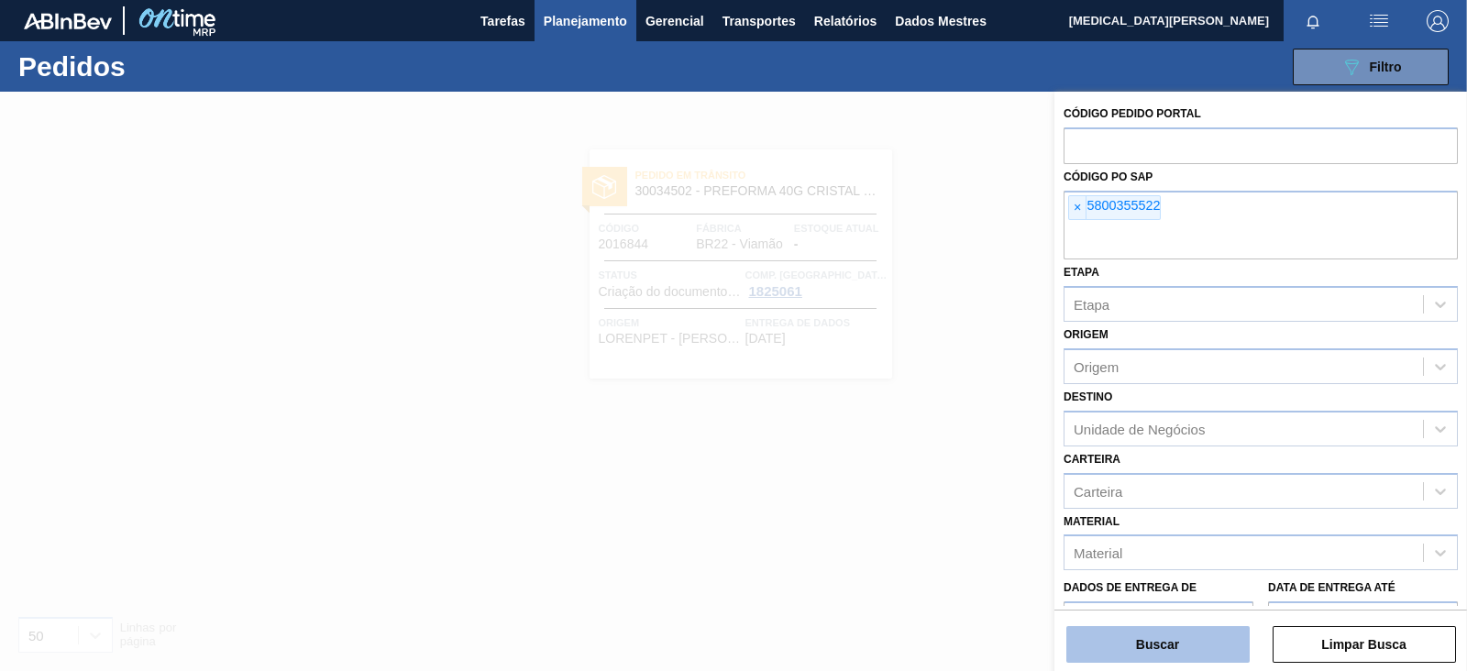
click at [1166, 628] on button "Buscar" at bounding box center [1157, 644] width 183 height 37
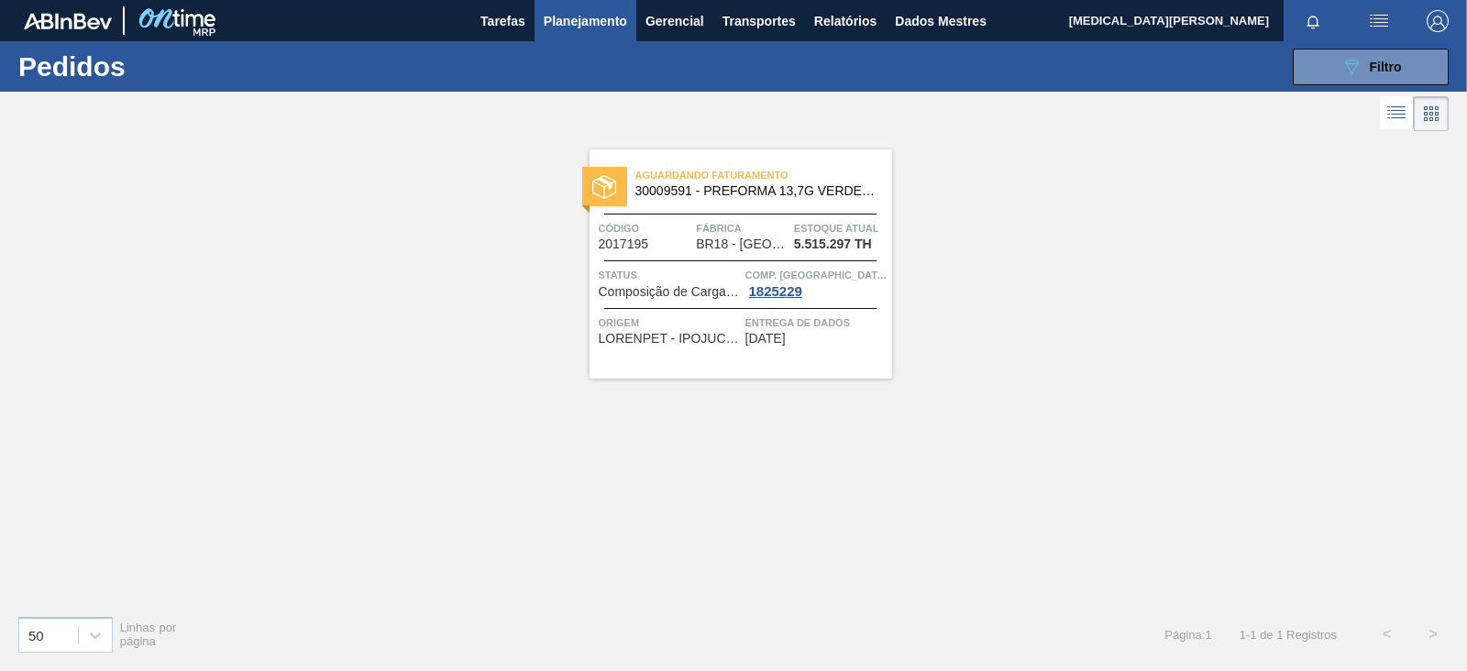
click at [797, 158] on div "Aguardando Faturamento 30009591 - PREFORMA 13,7G VERDE RECICLADA Código 2017195…" at bounding box center [740, 263] width 302 height 229
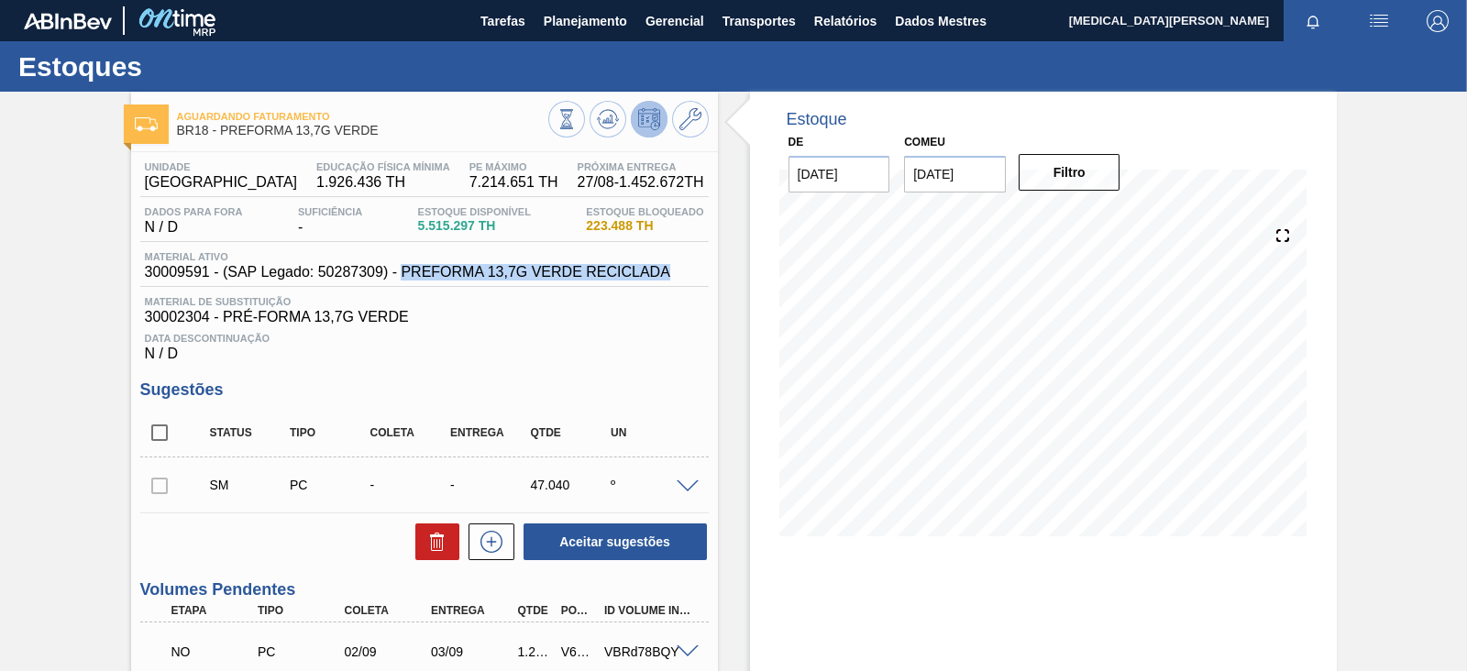
drag, startPoint x: 400, startPoint y: 272, endPoint x: 672, endPoint y: 270, distance: 272.2
click at [672, 270] on div "Material ativo 30009591 - (SAP Legado: 50287309) - PREFORMA 13,7G VERDE RECICLA…" at bounding box center [407, 265] width 534 height 29
copy font "PREFORMA 13,7G VERDE RECICLADA"
drag, startPoint x: 145, startPoint y: 277, endPoint x: 208, endPoint y: 270, distance: 63.6
click at [208, 270] on font "30009591 - (SAP Legado: 50287309) - PREFORMA 13,7G VERDE RECICLADA" at bounding box center [407, 272] width 525 height 16
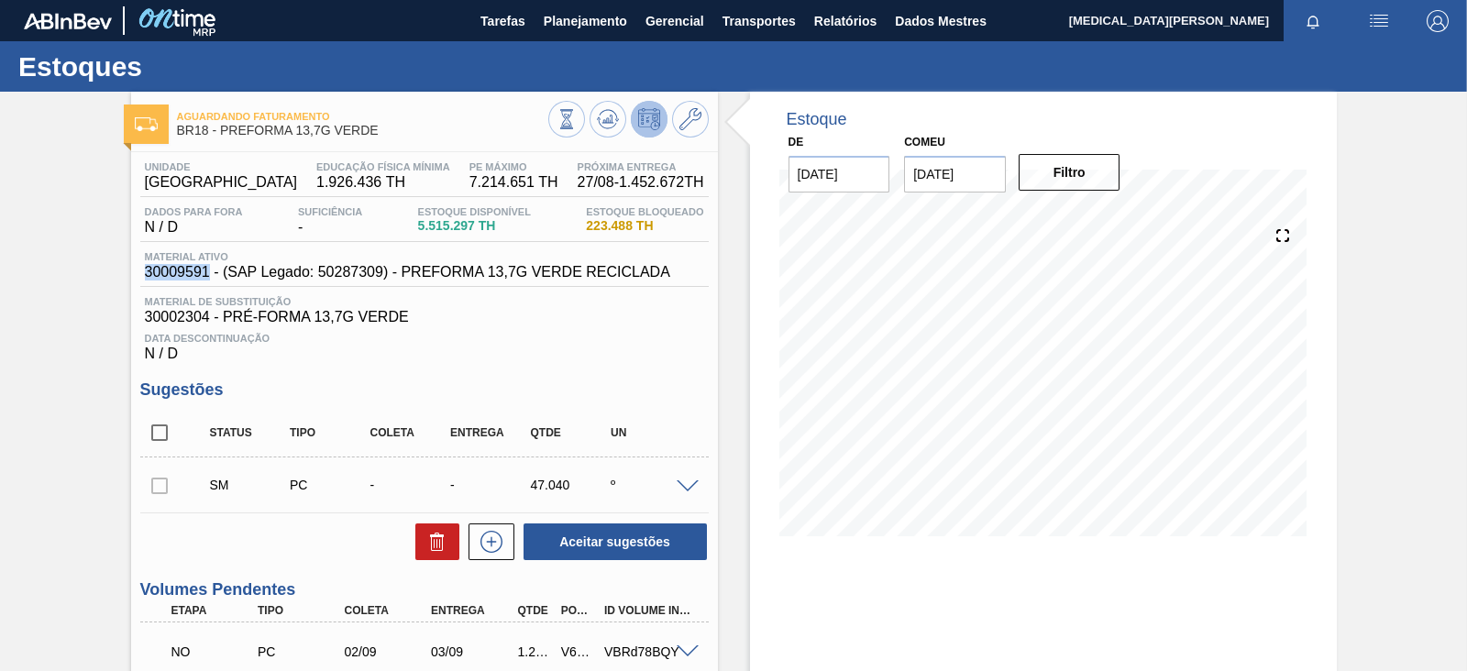
copy font "30009591"
